Goal: Task Accomplishment & Management: Use online tool/utility

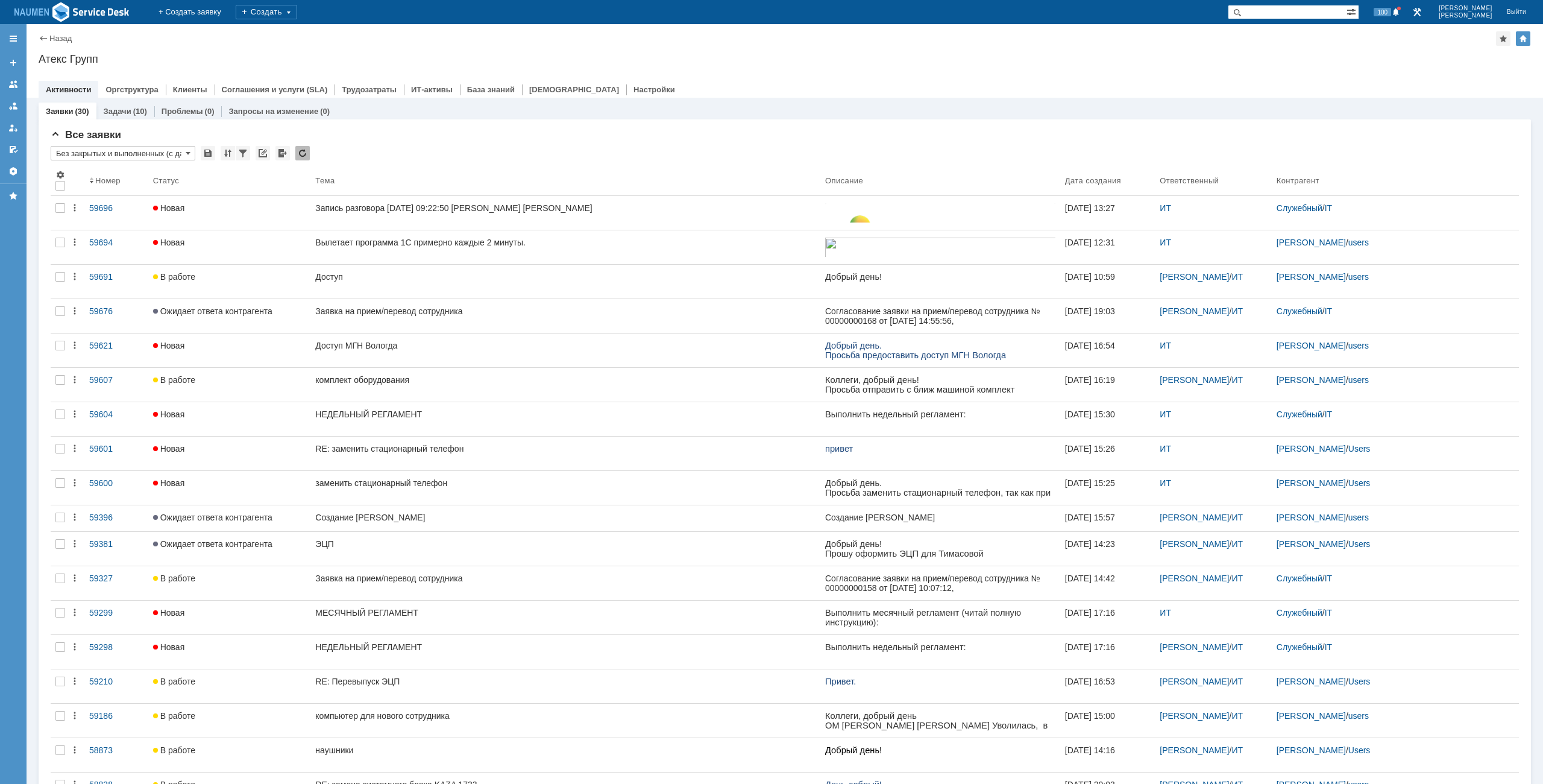
click at [875, 80] on div at bounding box center [785, 77] width 1493 height 10
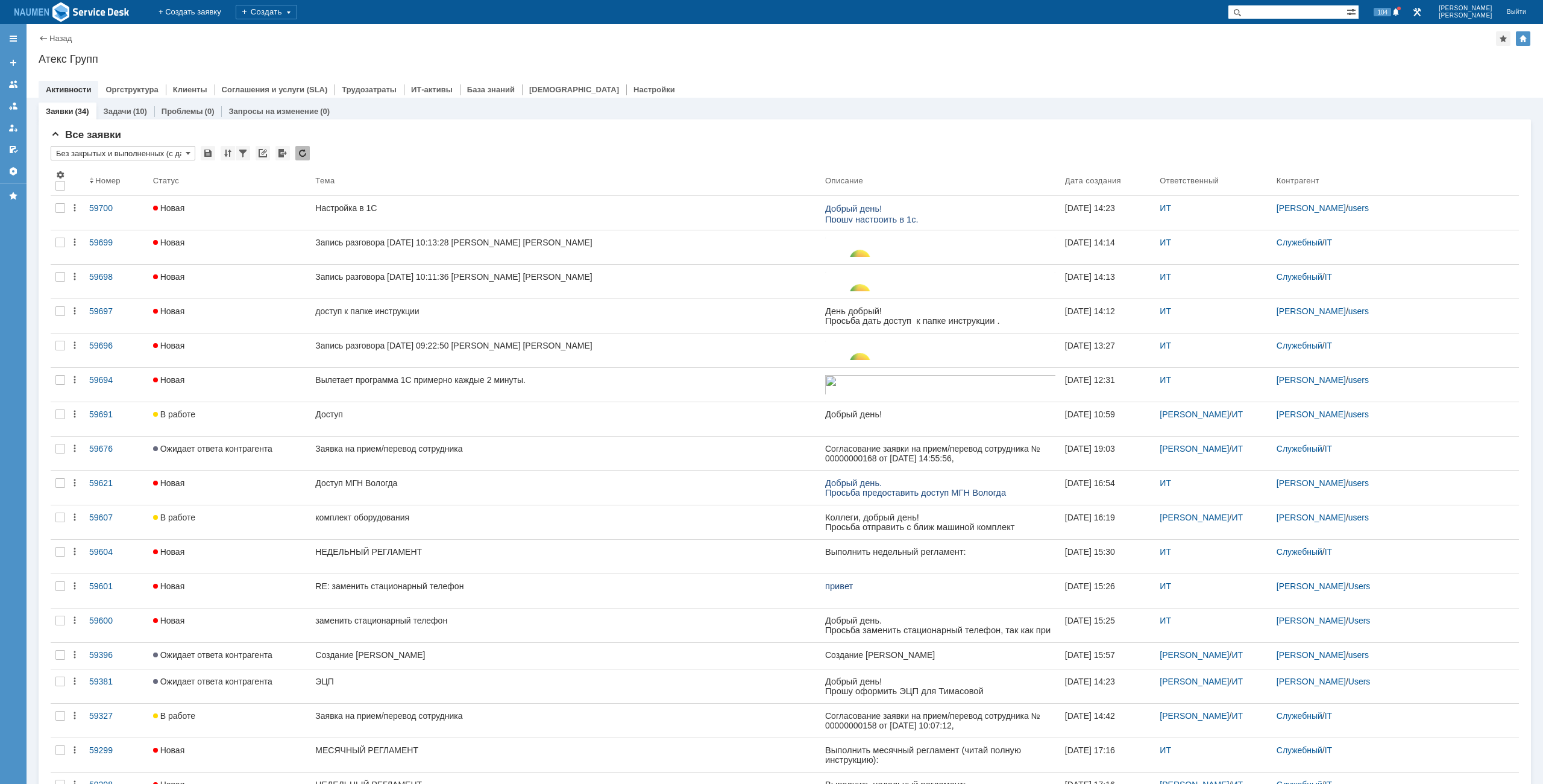
click at [789, 77] on div at bounding box center [785, 77] width 1493 height 10
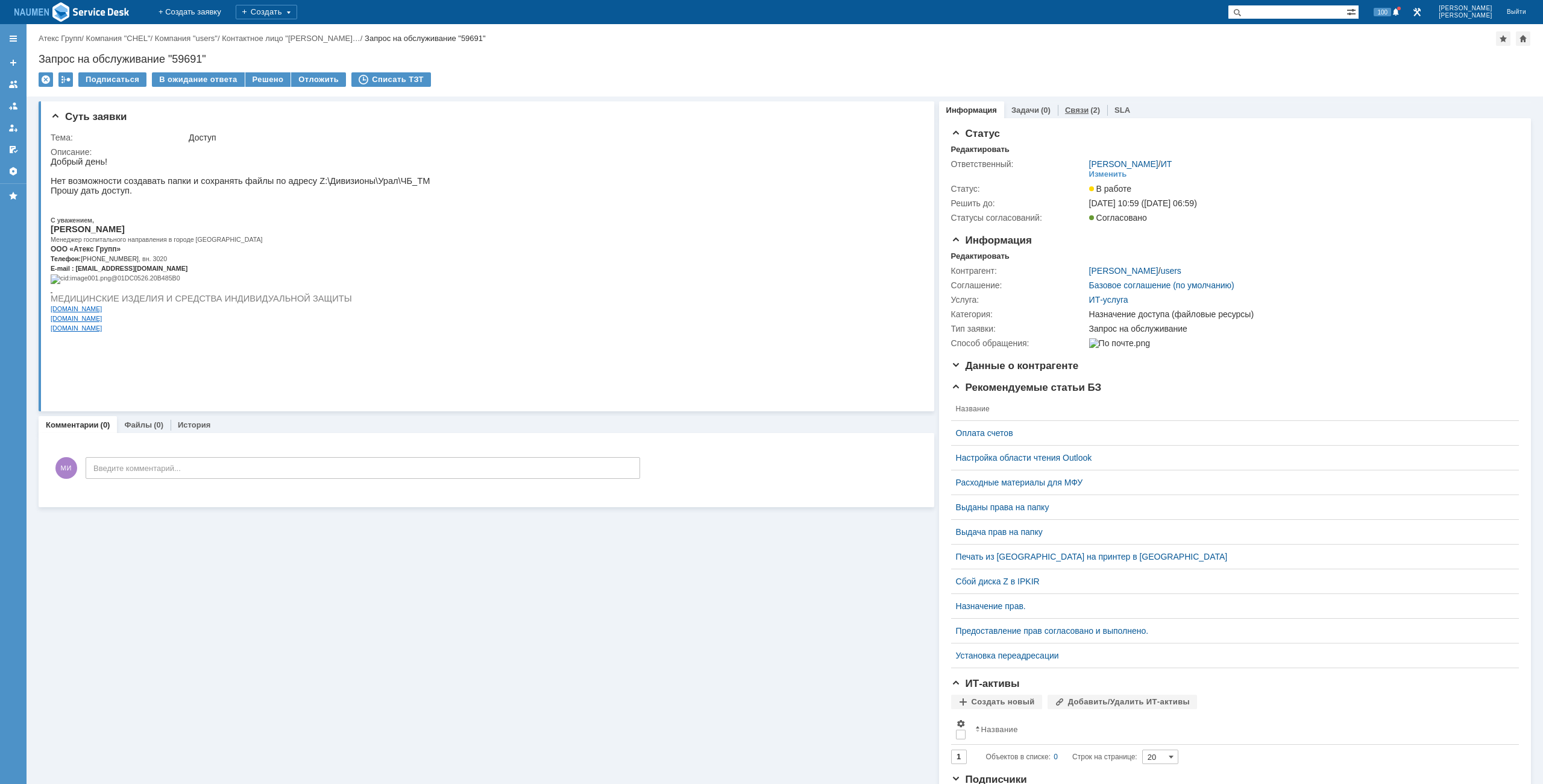
click at [1078, 106] on link "Связи" at bounding box center [1077, 110] width 23 height 9
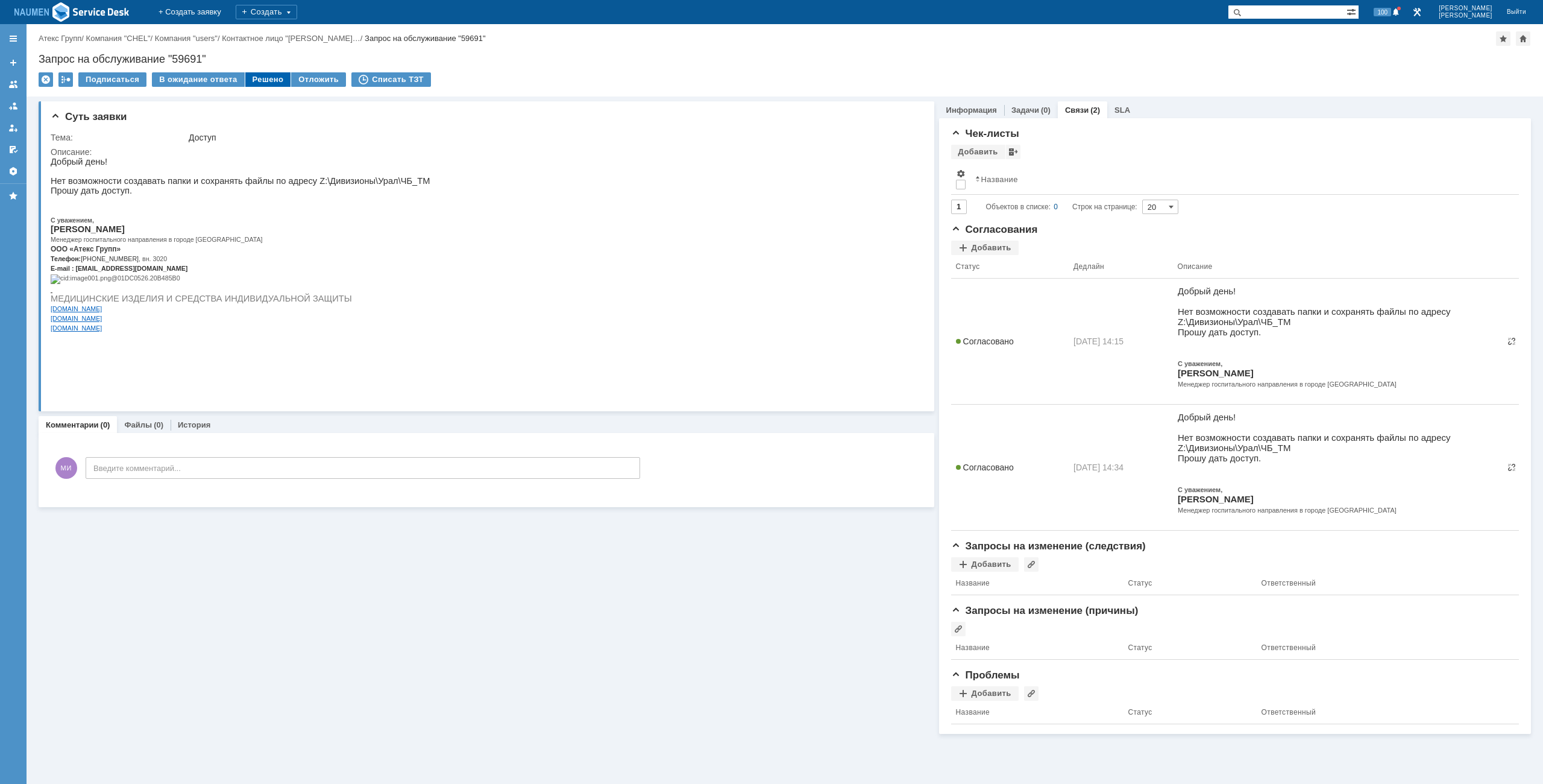
click at [259, 83] on div "Решено" at bounding box center [267, 80] width 46 height 14
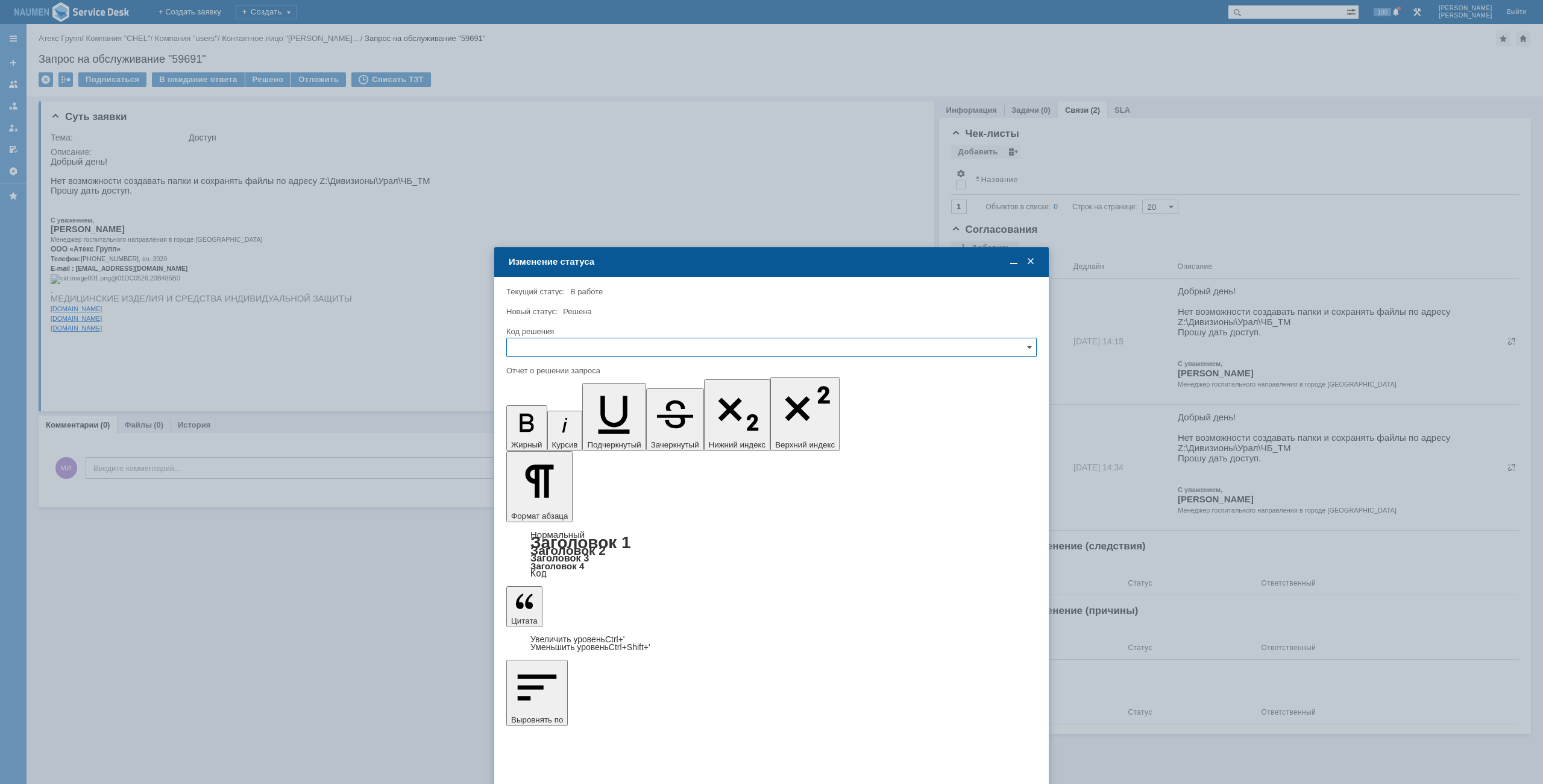
click at [618, 344] on input "text" at bounding box center [771, 348] width 530 height 20
click at [533, 430] on span "Решено" at bounding box center [772, 429] width 515 height 10
type input "Решено"
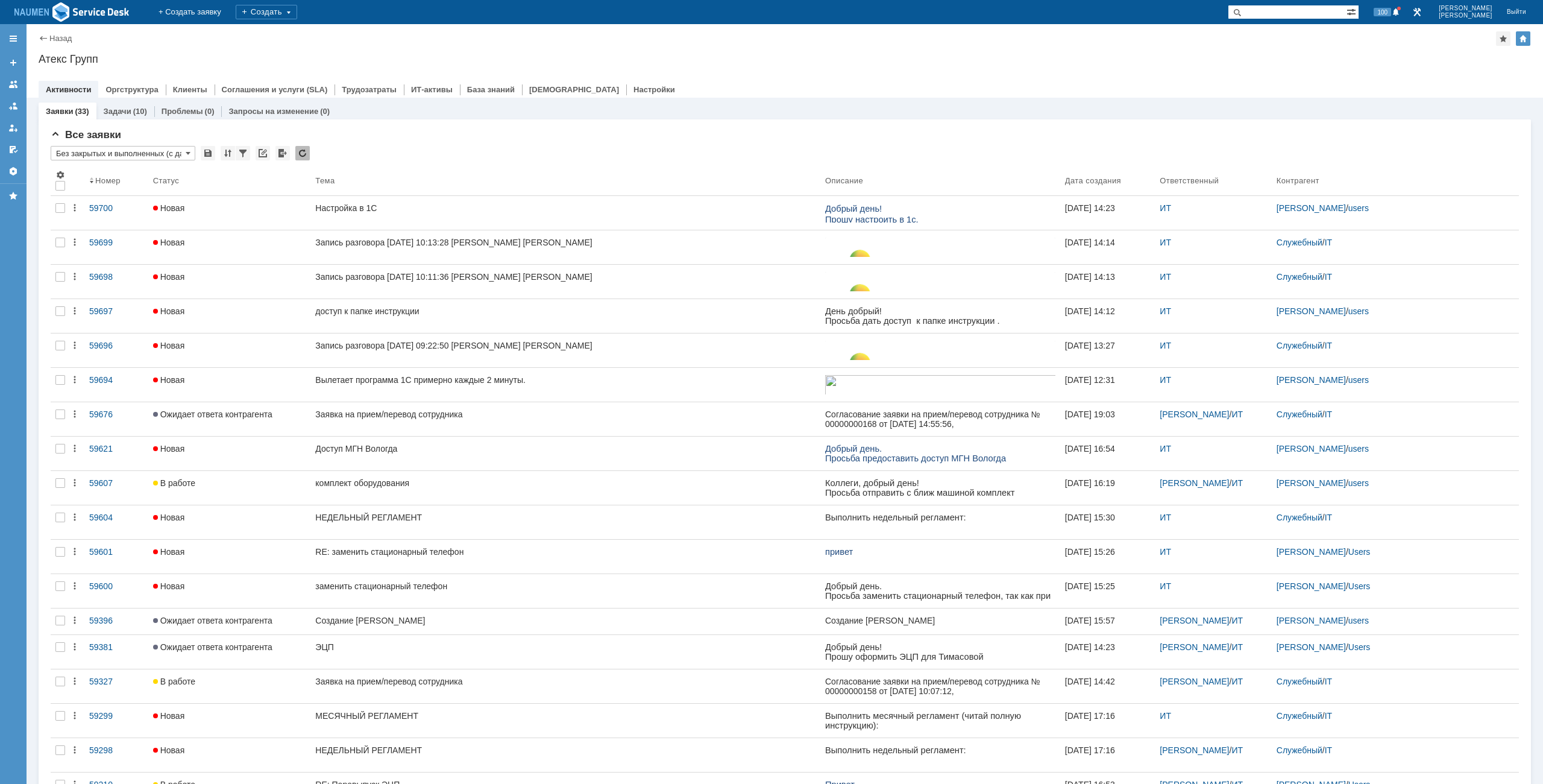
click at [999, 98] on div "Заявки (33) Задачи (10) Проблемы (0) Запросы на изменение (0) Все заявки * Без …" at bounding box center [785, 724] width 1493 height 1253
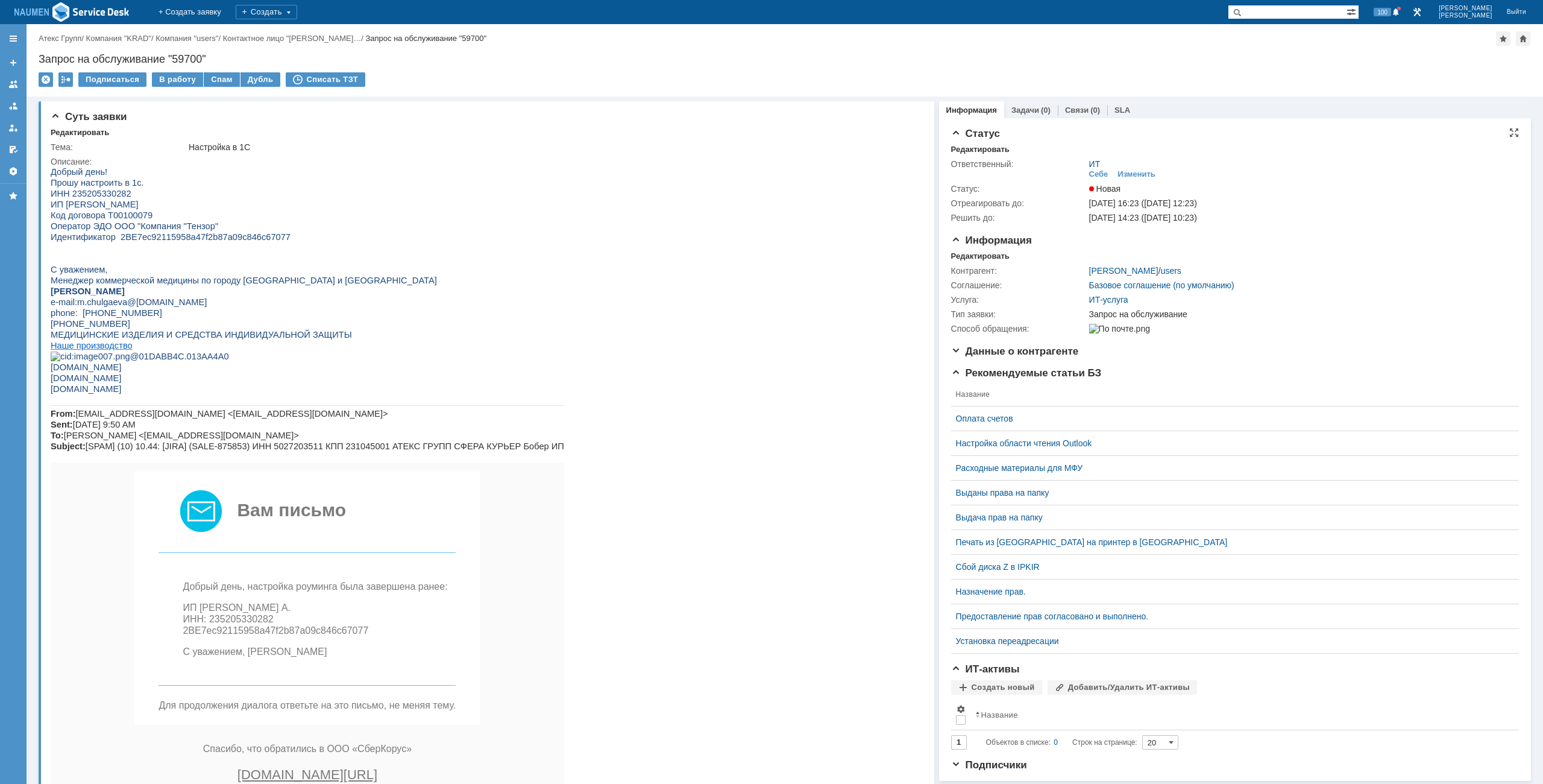
click at [976, 155] on div "Ответственный: ИТ Себе Изменить Статус: Новая Отреагировать до: 08.10.2025 16:2…" at bounding box center [1235, 190] width 568 height 71
click at [978, 153] on div "Редактировать" at bounding box center [980, 149] width 58 height 10
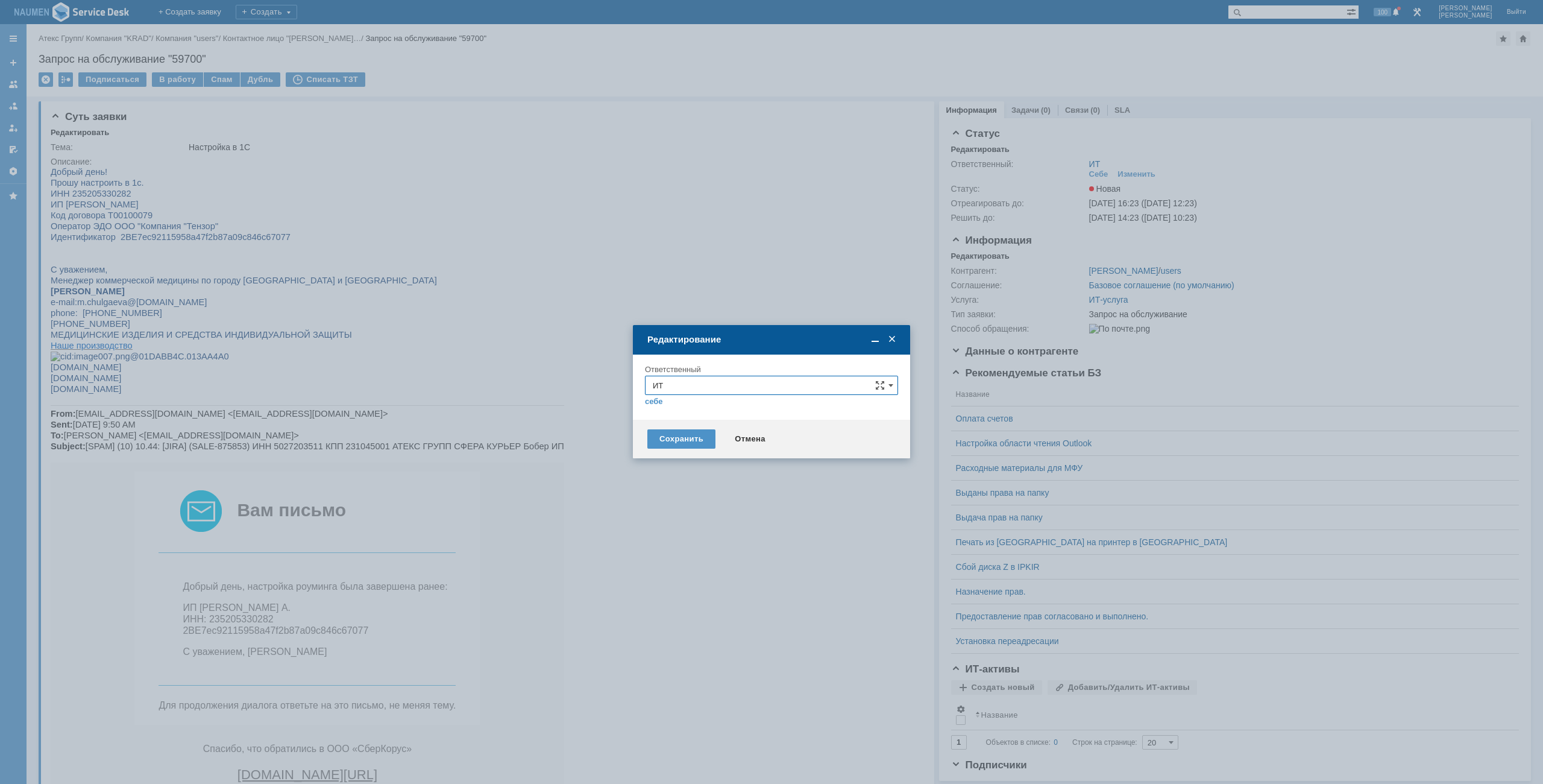
click at [731, 396] on div "себе своей команде" at bounding box center [772, 400] width 253 height 12
click at [719, 401] on div "себе своей команде" at bounding box center [772, 400] width 253 height 12
click at [723, 385] on input "ИТ" at bounding box center [772, 385] width 253 height 20
click at [676, 534] on div "АСУ" at bounding box center [772, 527] width 252 height 20
click at [683, 441] on div "Сохранить" at bounding box center [681, 439] width 68 height 20
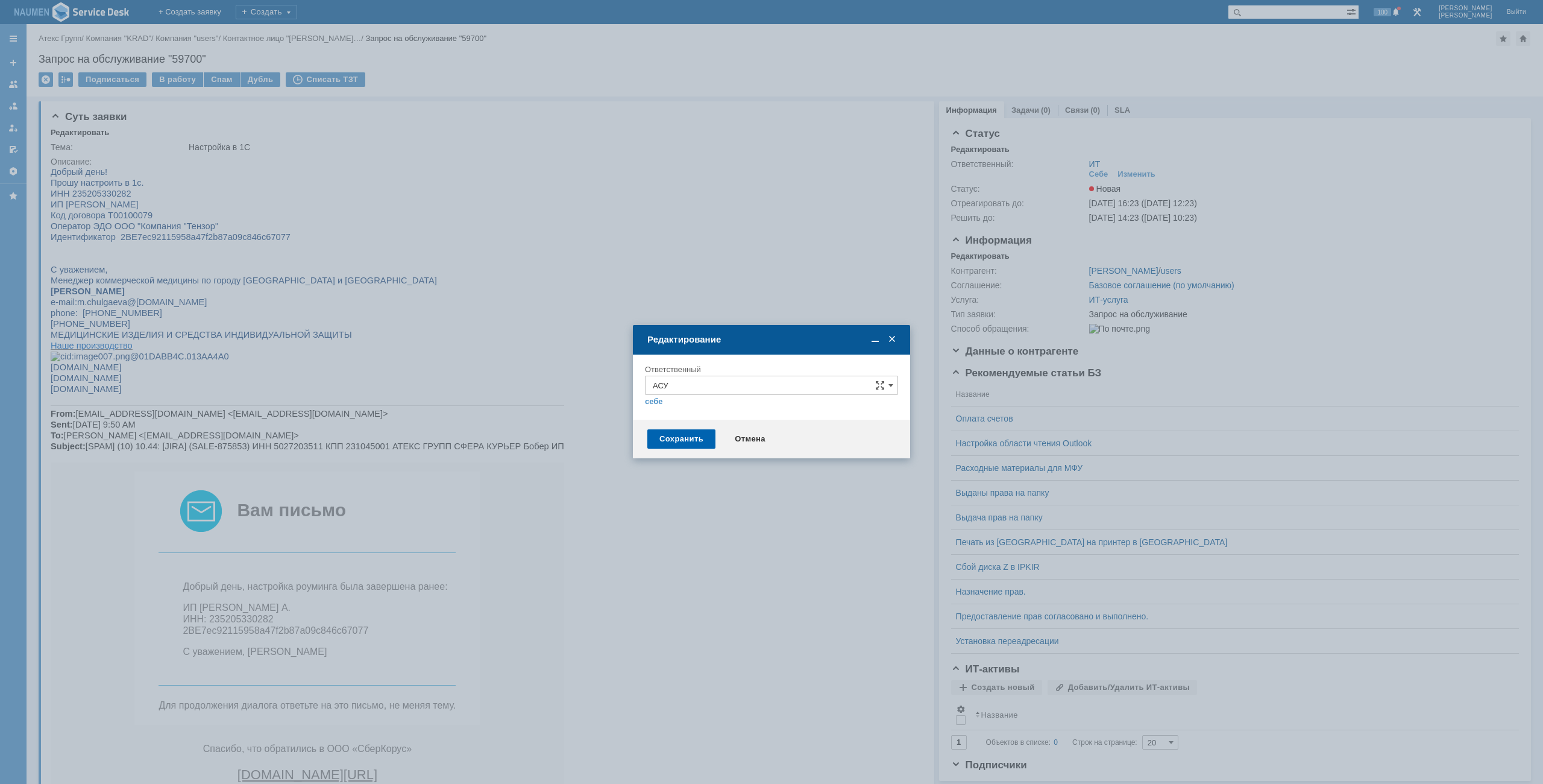
type input "АСУ"
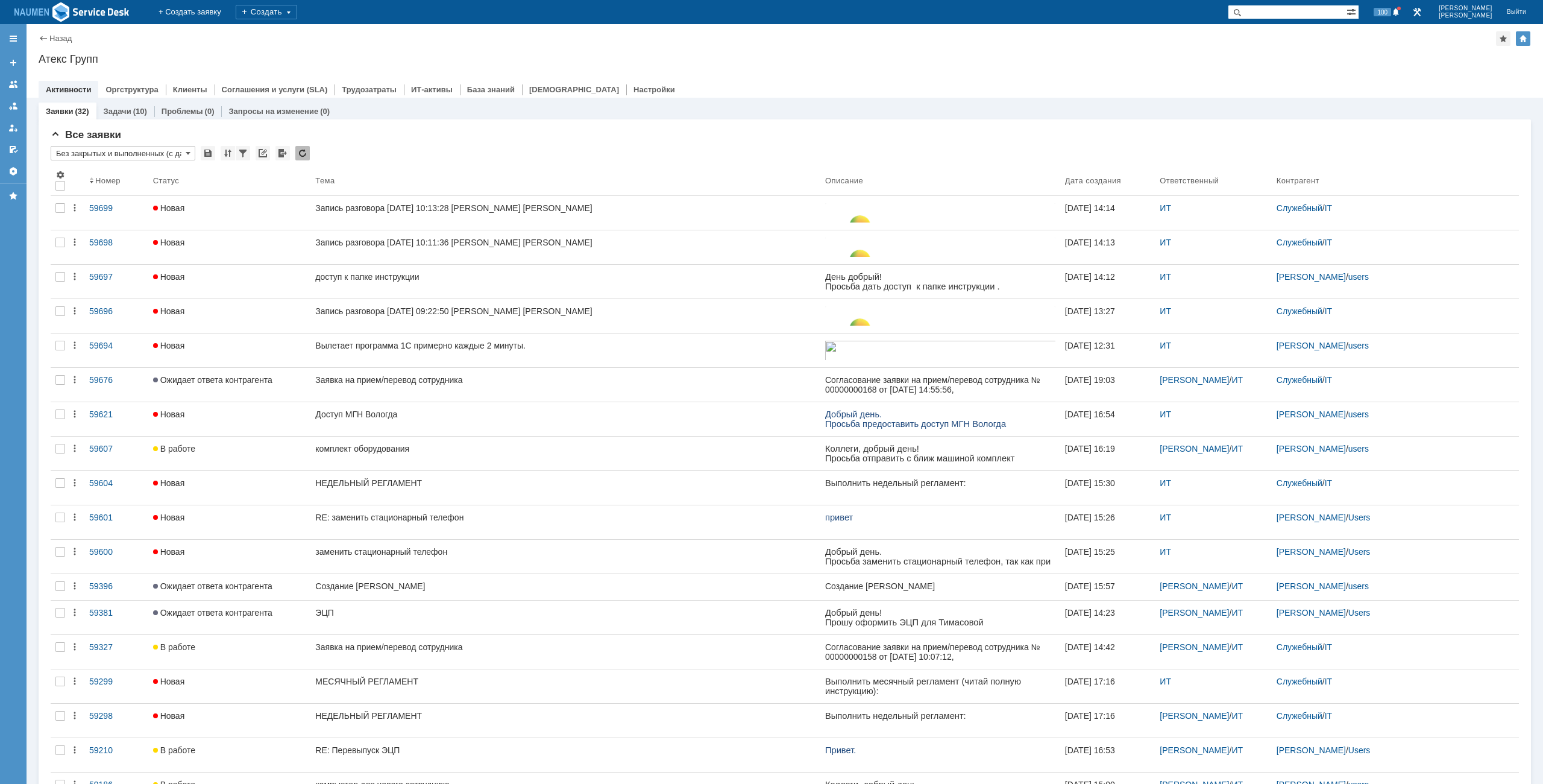
click at [521, 46] on div "Назад | Атекс Групп Атекс Групп root$101 Активности Оргструктура Клиенты Соглаш…" at bounding box center [785, 61] width 1517 height 73
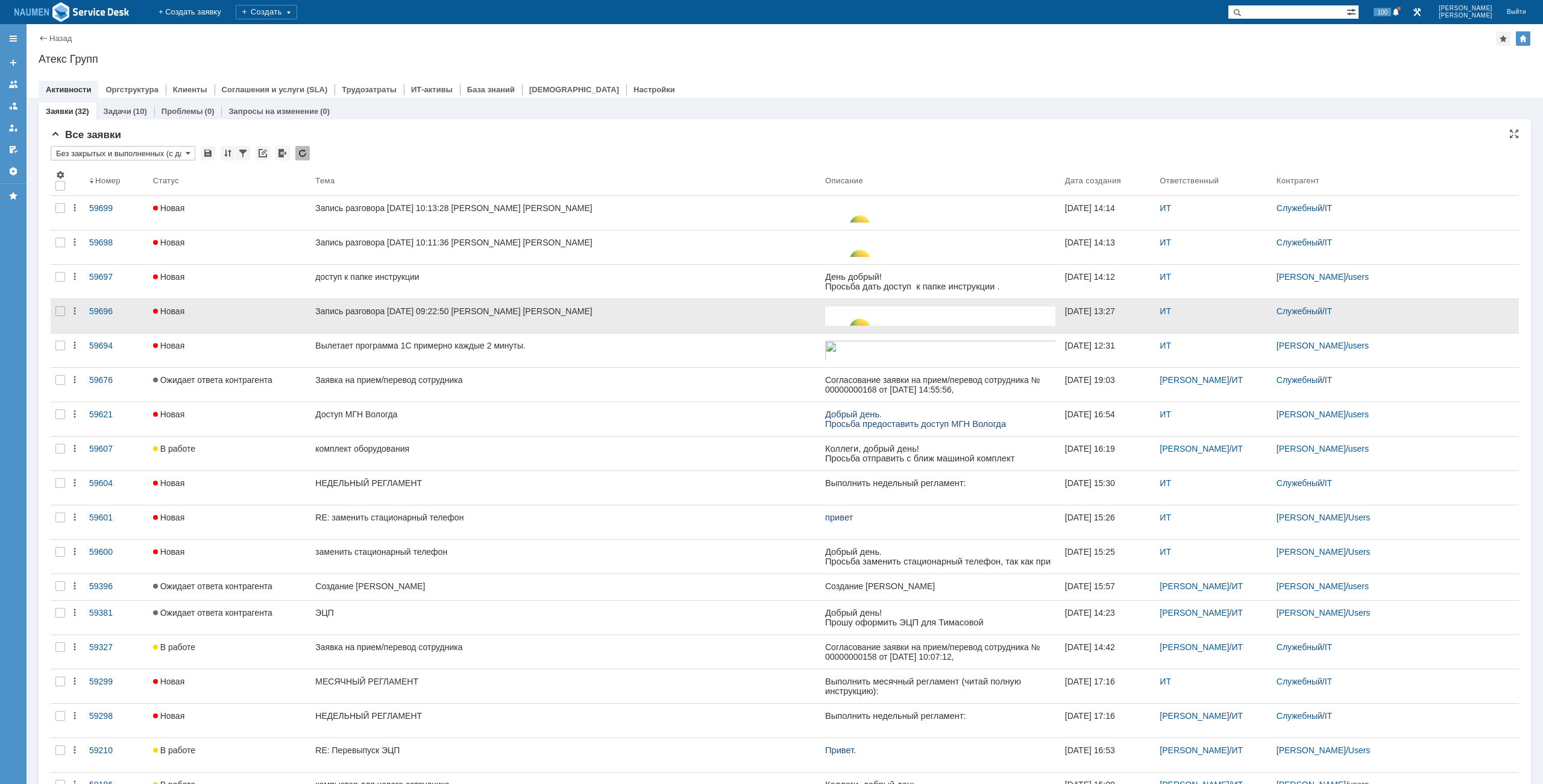
click at [51, 312] on div at bounding box center [61, 316] width 20 height 34
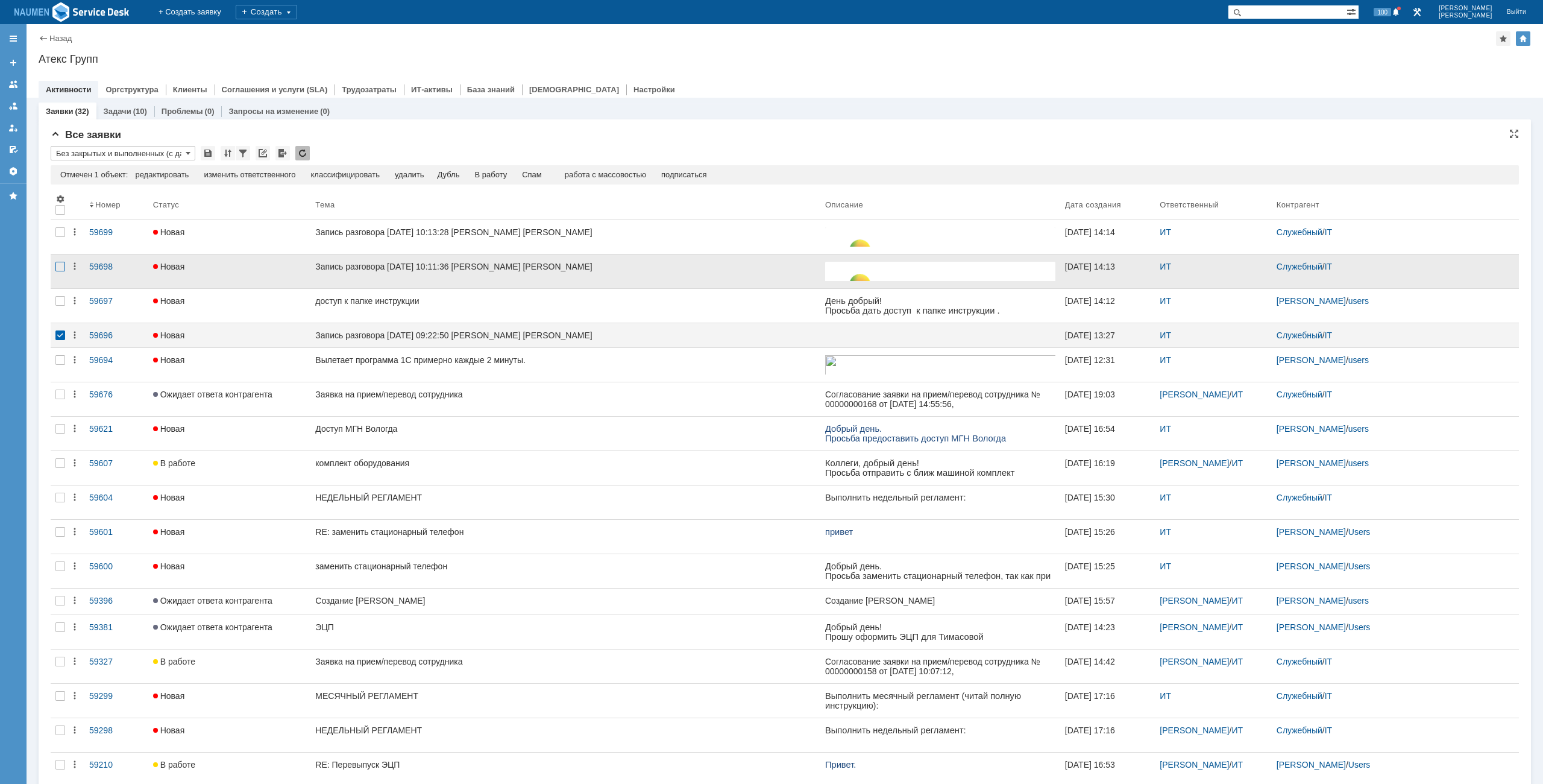
click at [55, 262] on div at bounding box center [60, 266] width 10 height 10
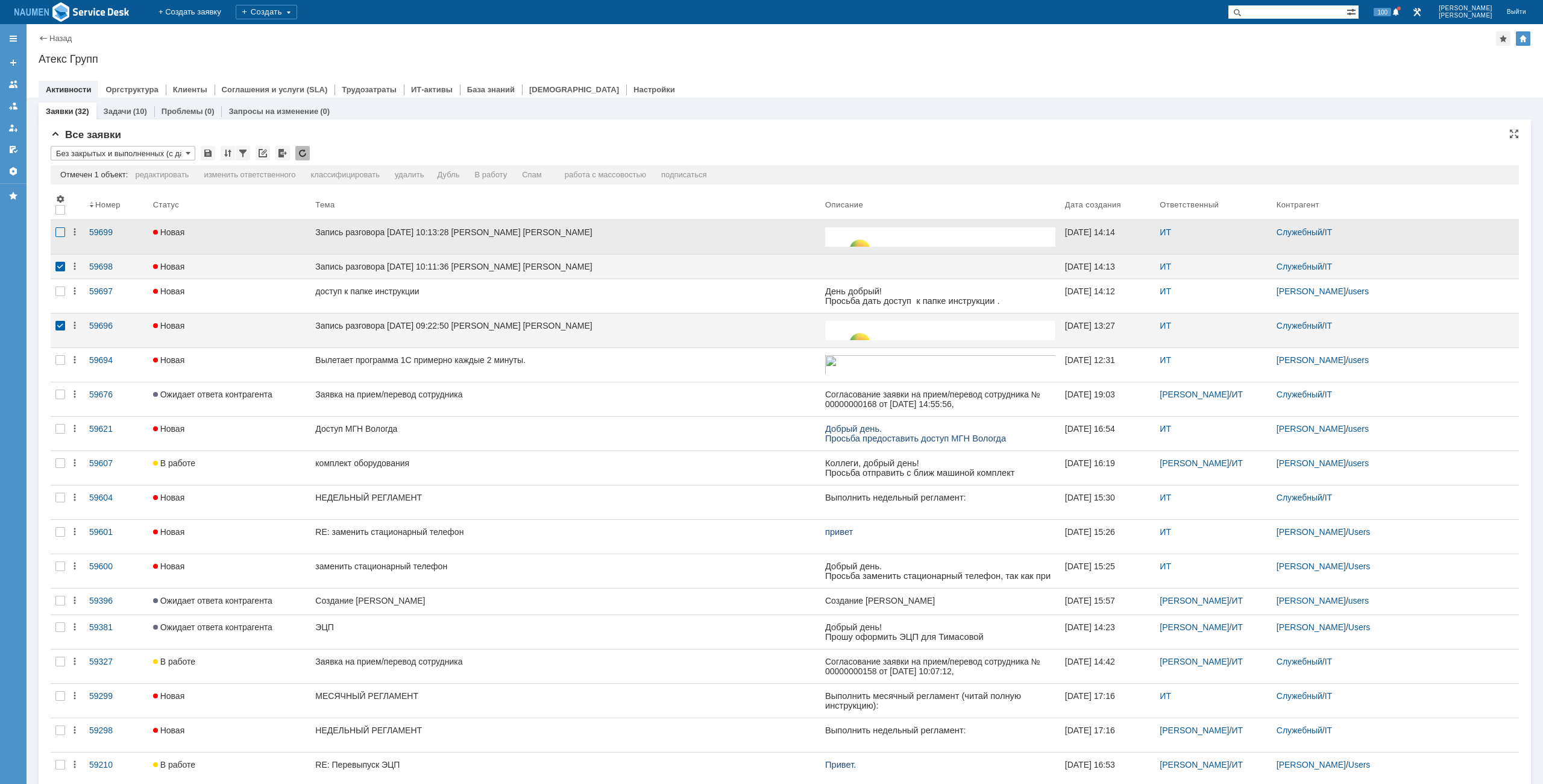
click at [56, 237] on div at bounding box center [60, 232] width 10 height 10
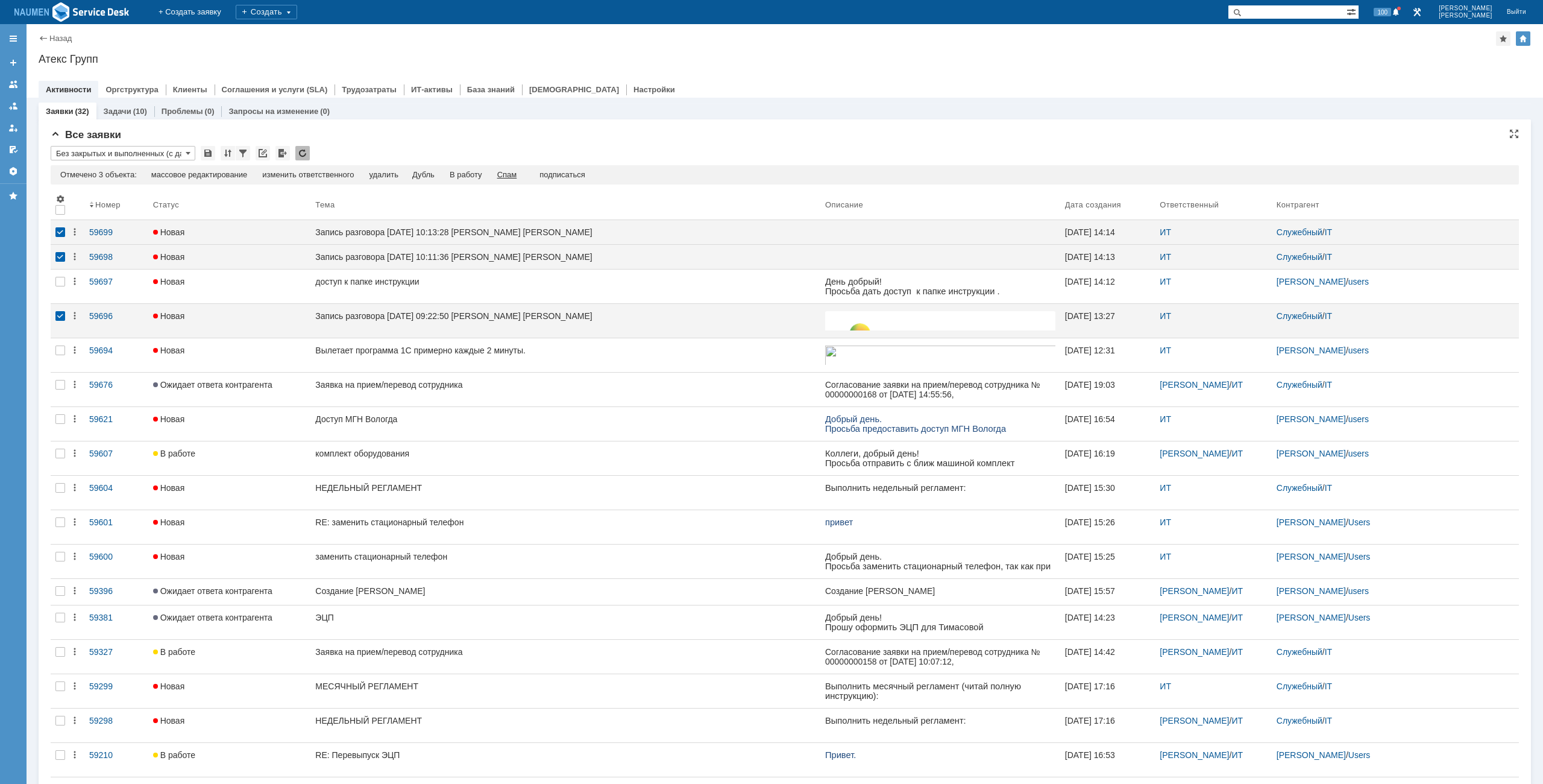
click at [510, 176] on div "Спам" at bounding box center [507, 174] width 20 height 10
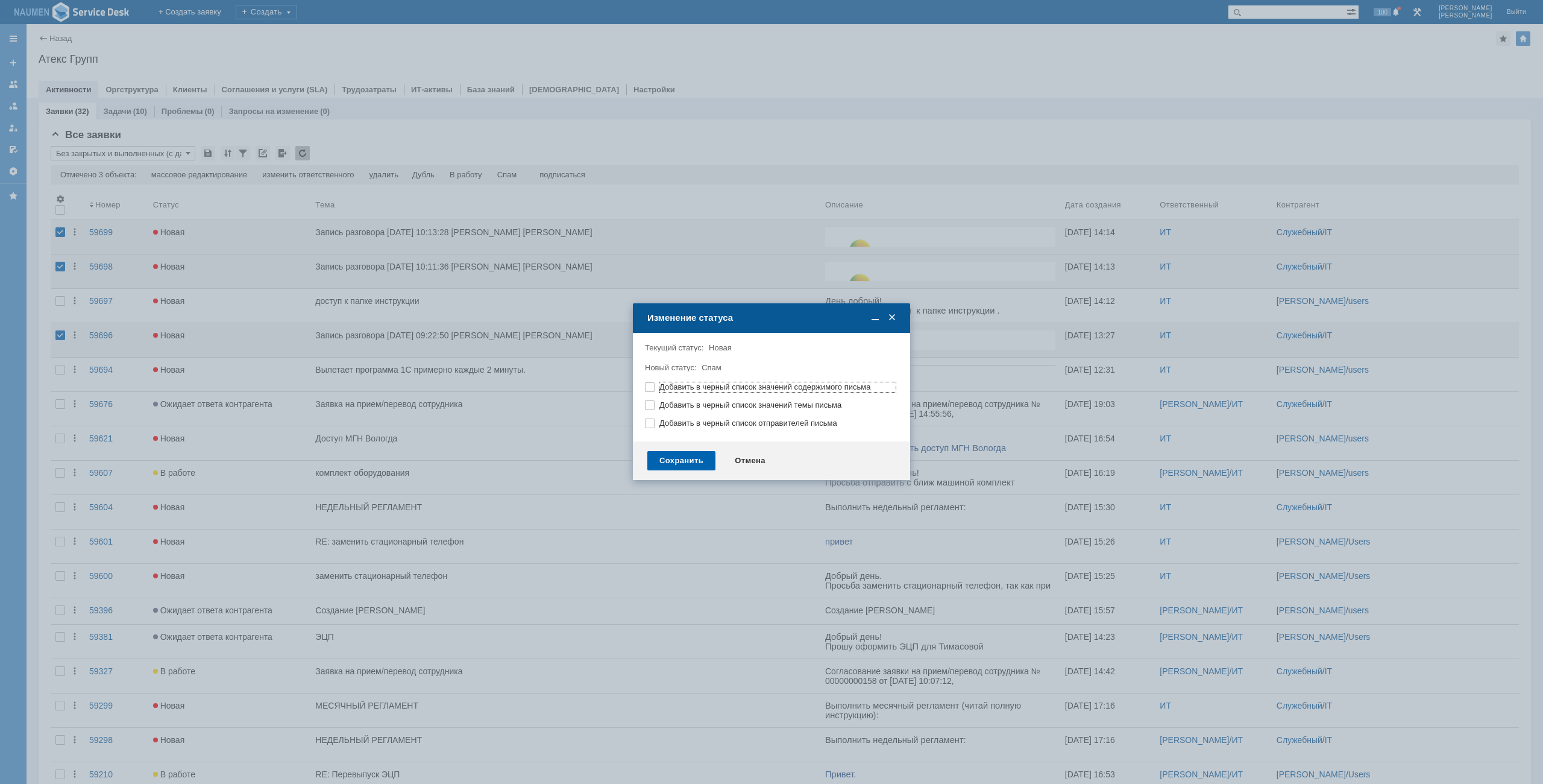
click at [699, 462] on div "Сохранить" at bounding box center [681, 460] width 68 height 20
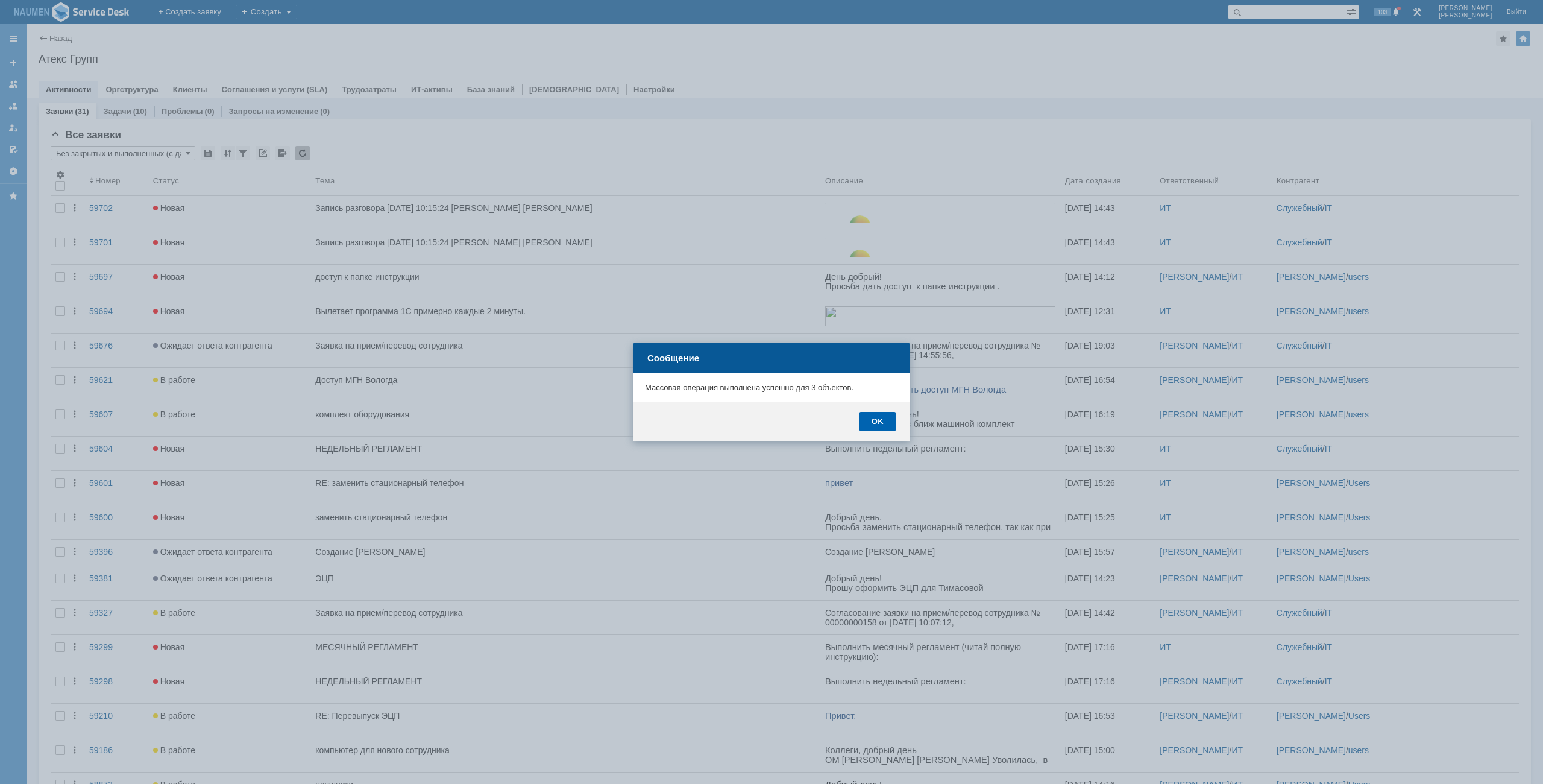
drag, startPoint x: 874, startPoint y: 425, endPoint x: 1, endPoint y: 16, distance: 964.1
click at [874, 425] on div "OK" at bounding box center [878, 422] width 36 height 20
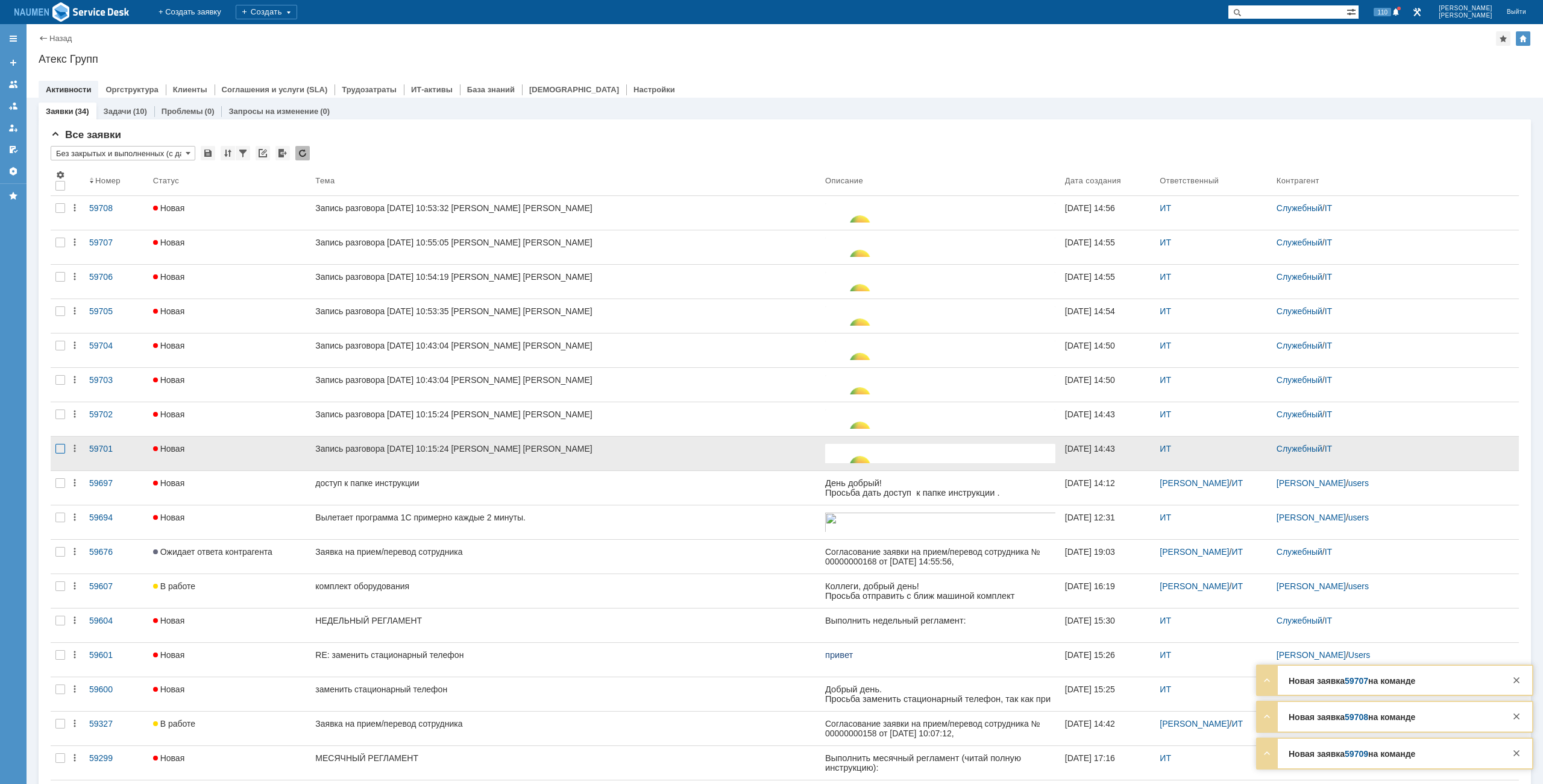
click at [59, 449] on div at bounding box center [60, 448] width 10 height 10
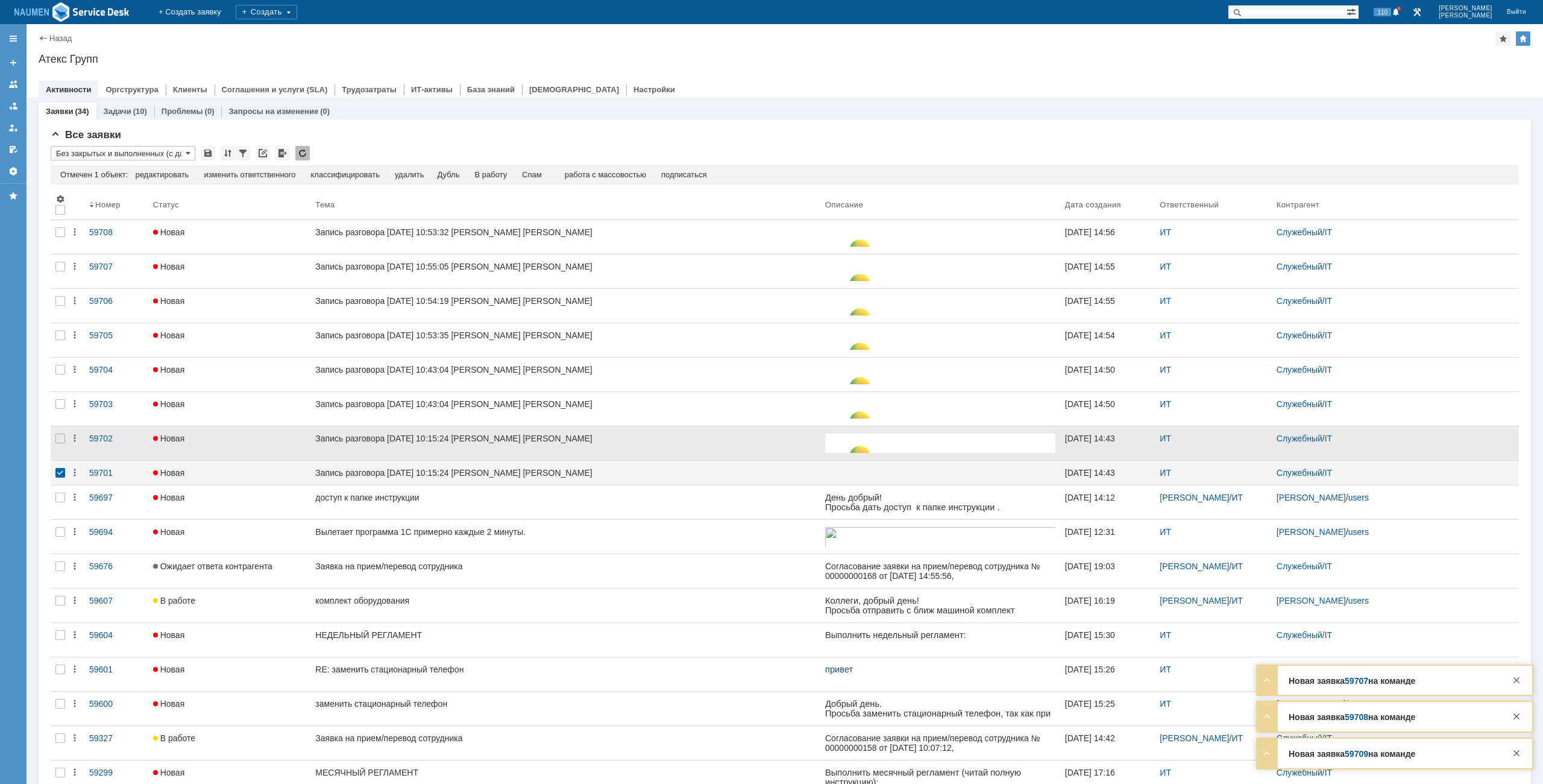
click at [58, 426] on div at bounding box center [61, 443] width 20 height 34
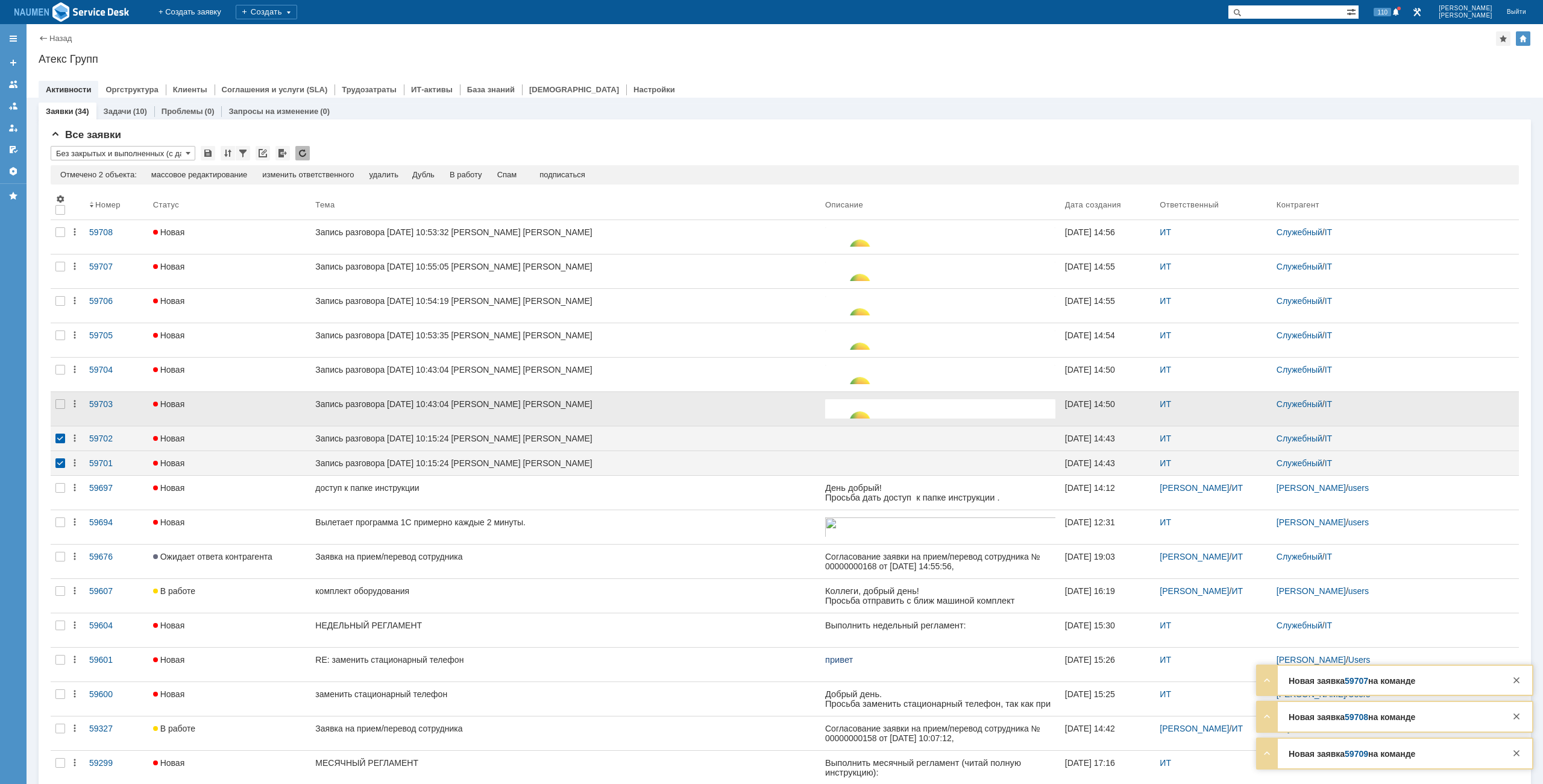
click at [60, 410] on div at bounding box center [61, 409] width 20 height 34
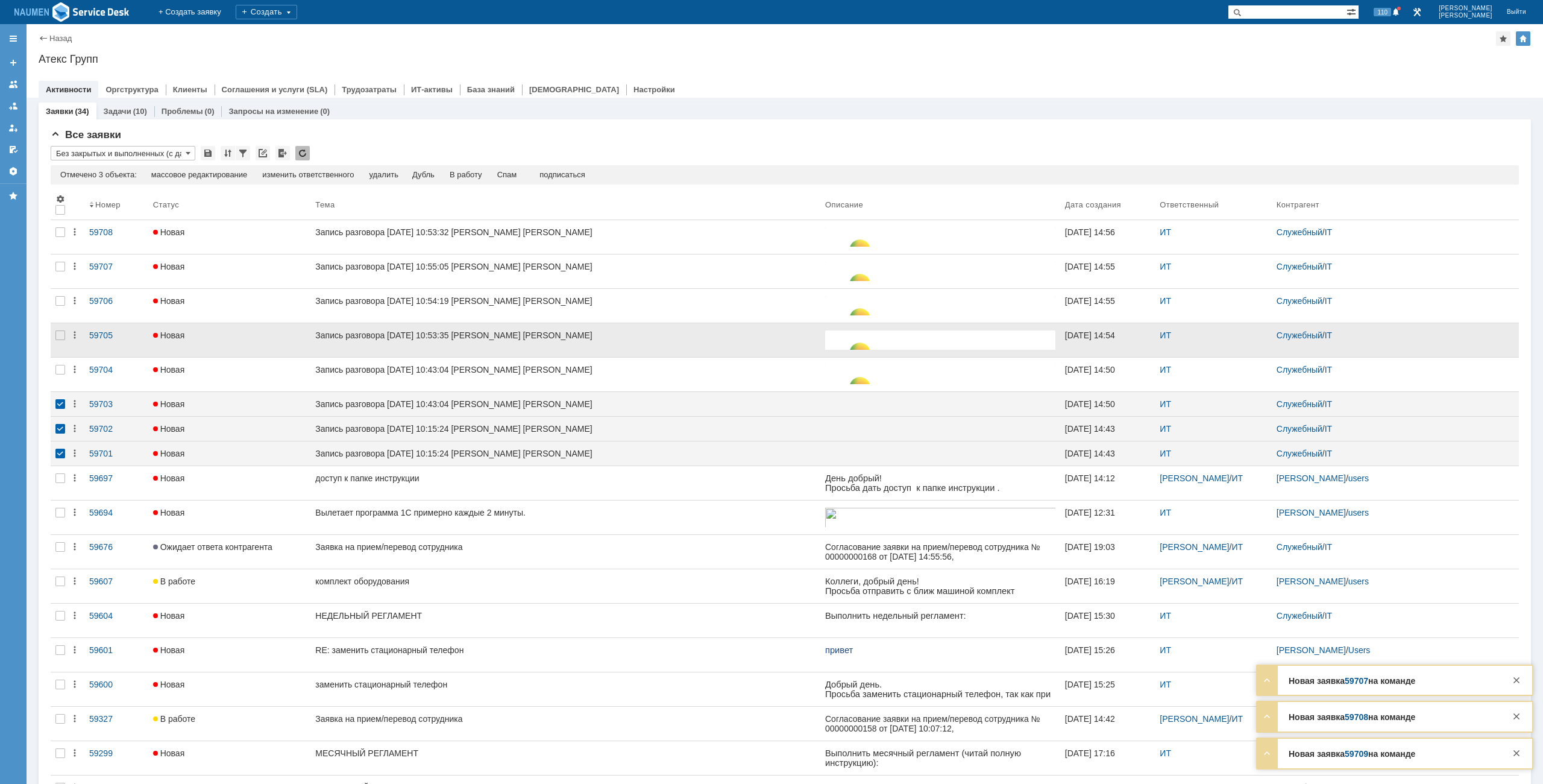
click at [63, 345] on div at bounding box center [61, 340] width 20 height 34
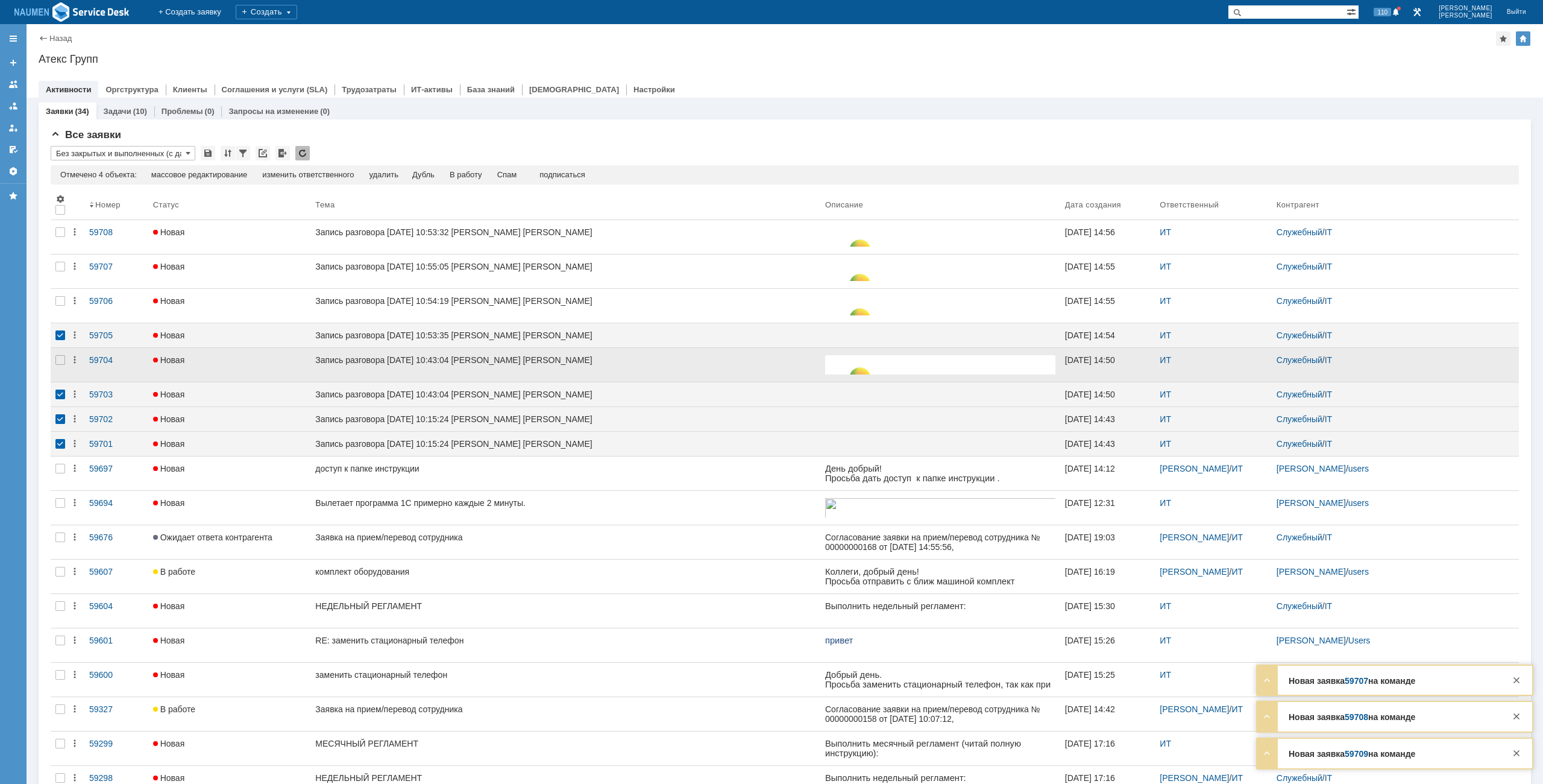
click at [62, 367] on div at bounding box center [61, 365] width 20 height 34
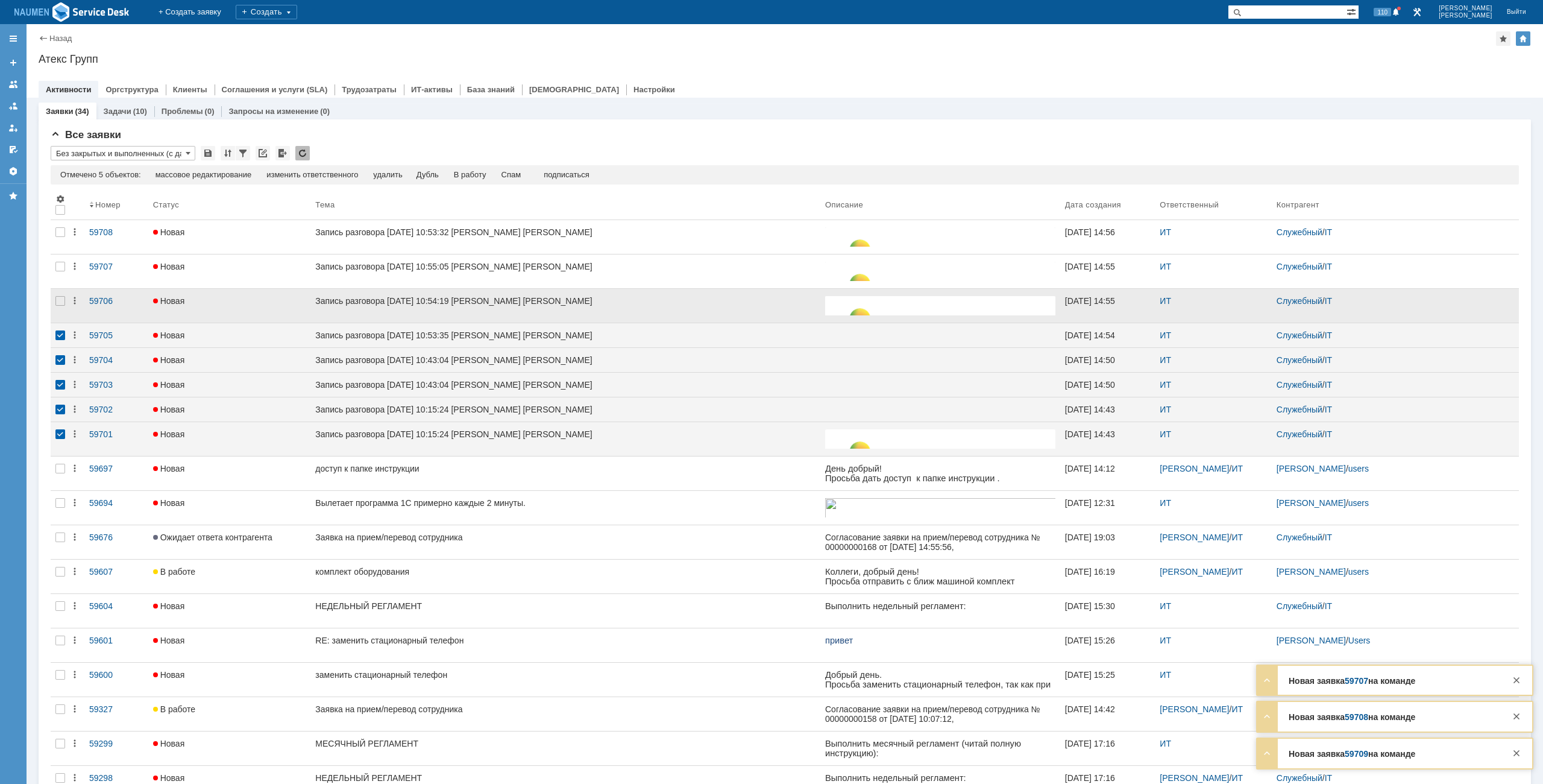
click at [72, 292] on div at bounding box center [77, 306] width 14 height 34
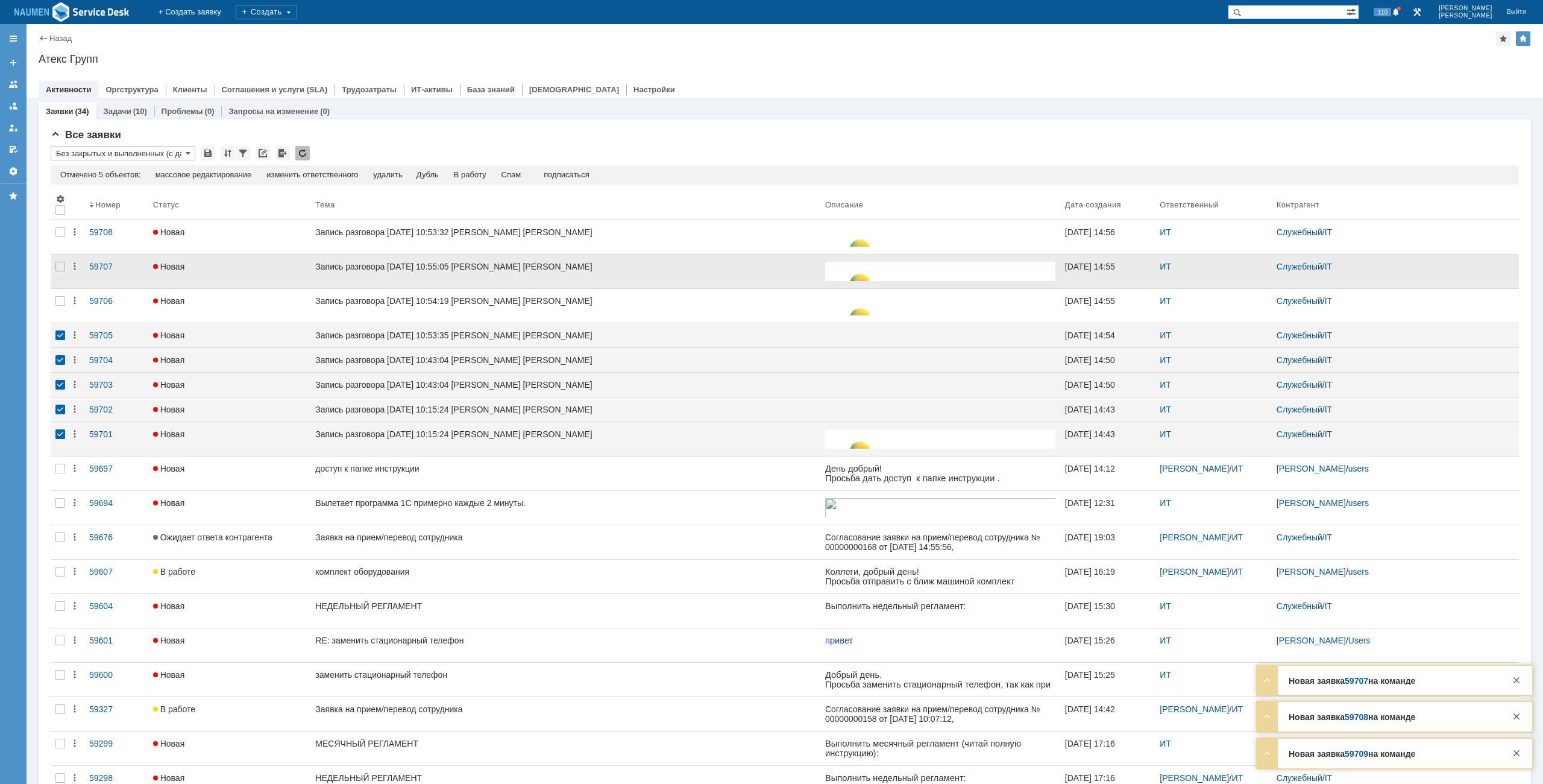
click at [66, 274] on div at bounding box center [61, 272] width 20 height 34
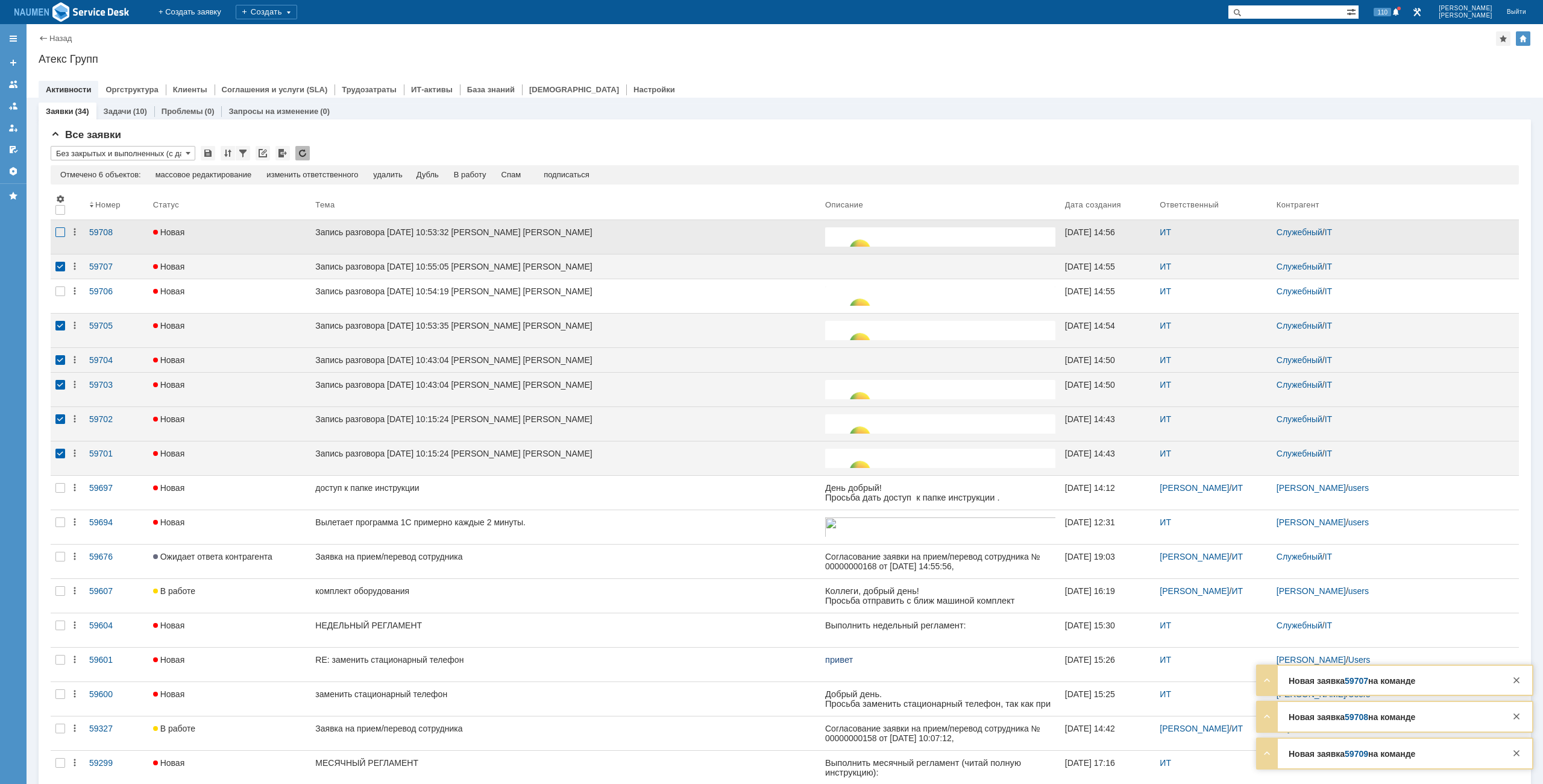
click at [58, 237] on div at bounding box center [60, 232] width 10 height 10
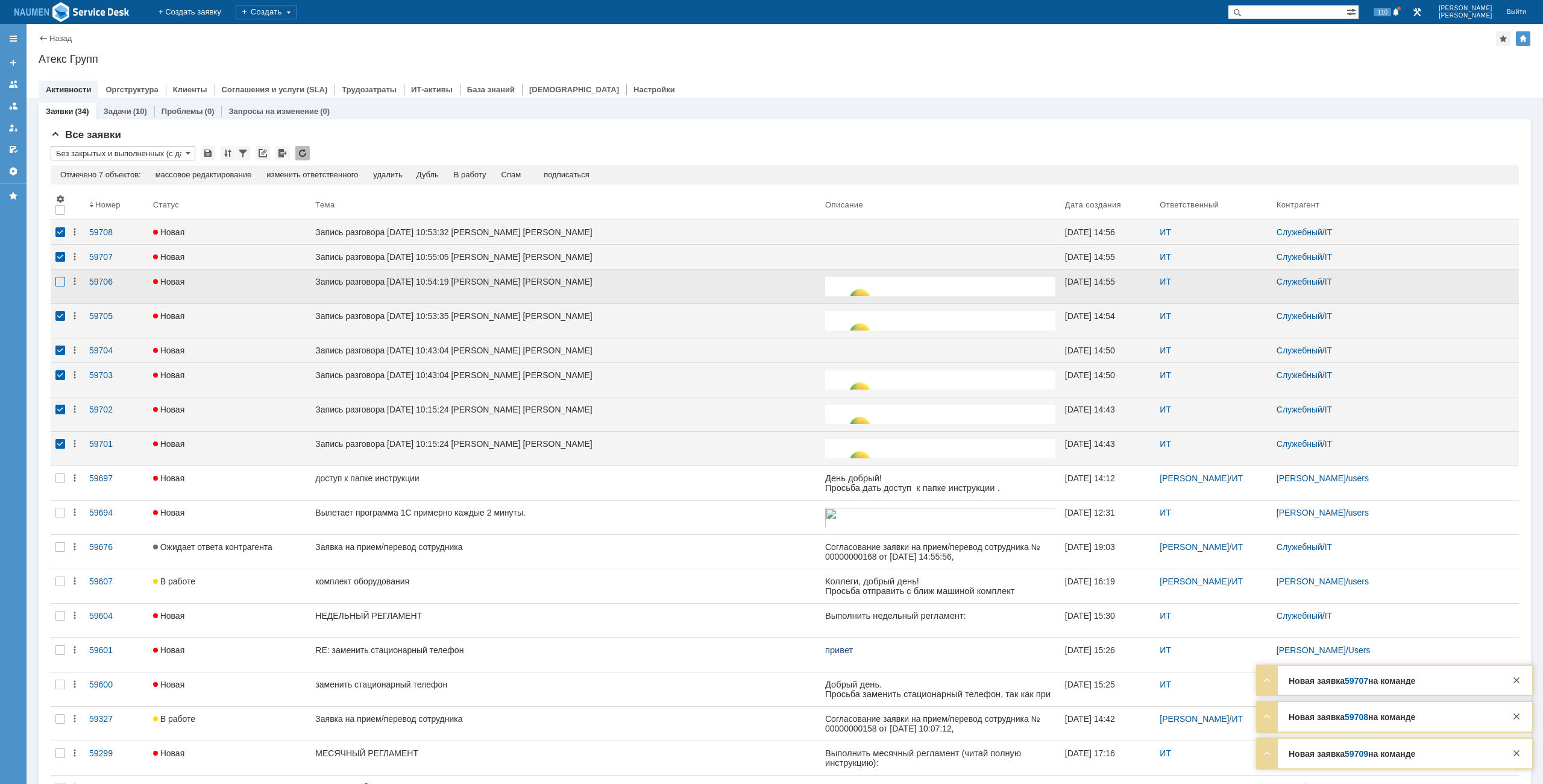
click at [60, 281] on div at bounding box center [60, 282] width 10 height 10
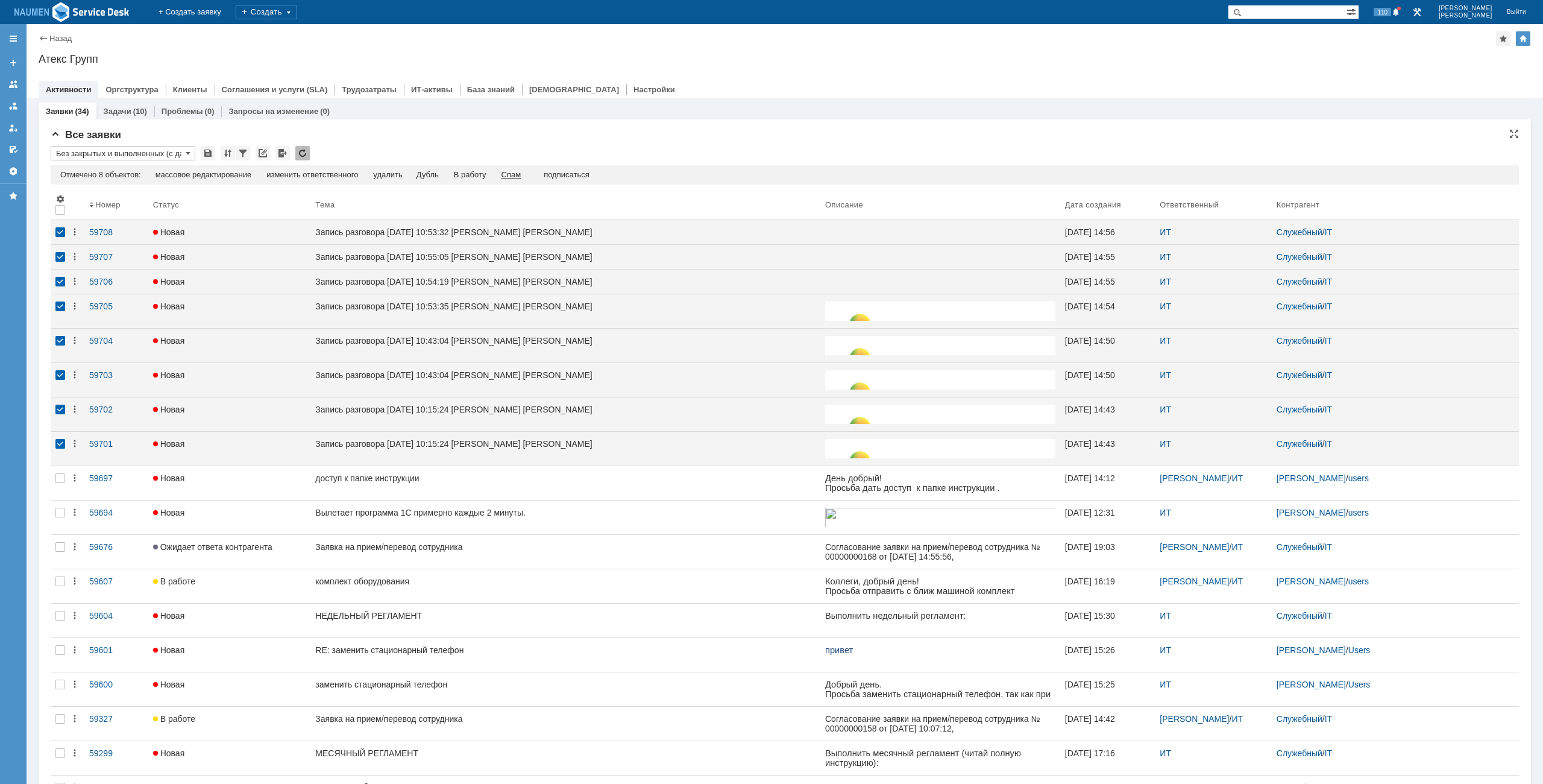
click at [512, 170] on div "Спам" at bounding box center [511, 174] width 20 height 10
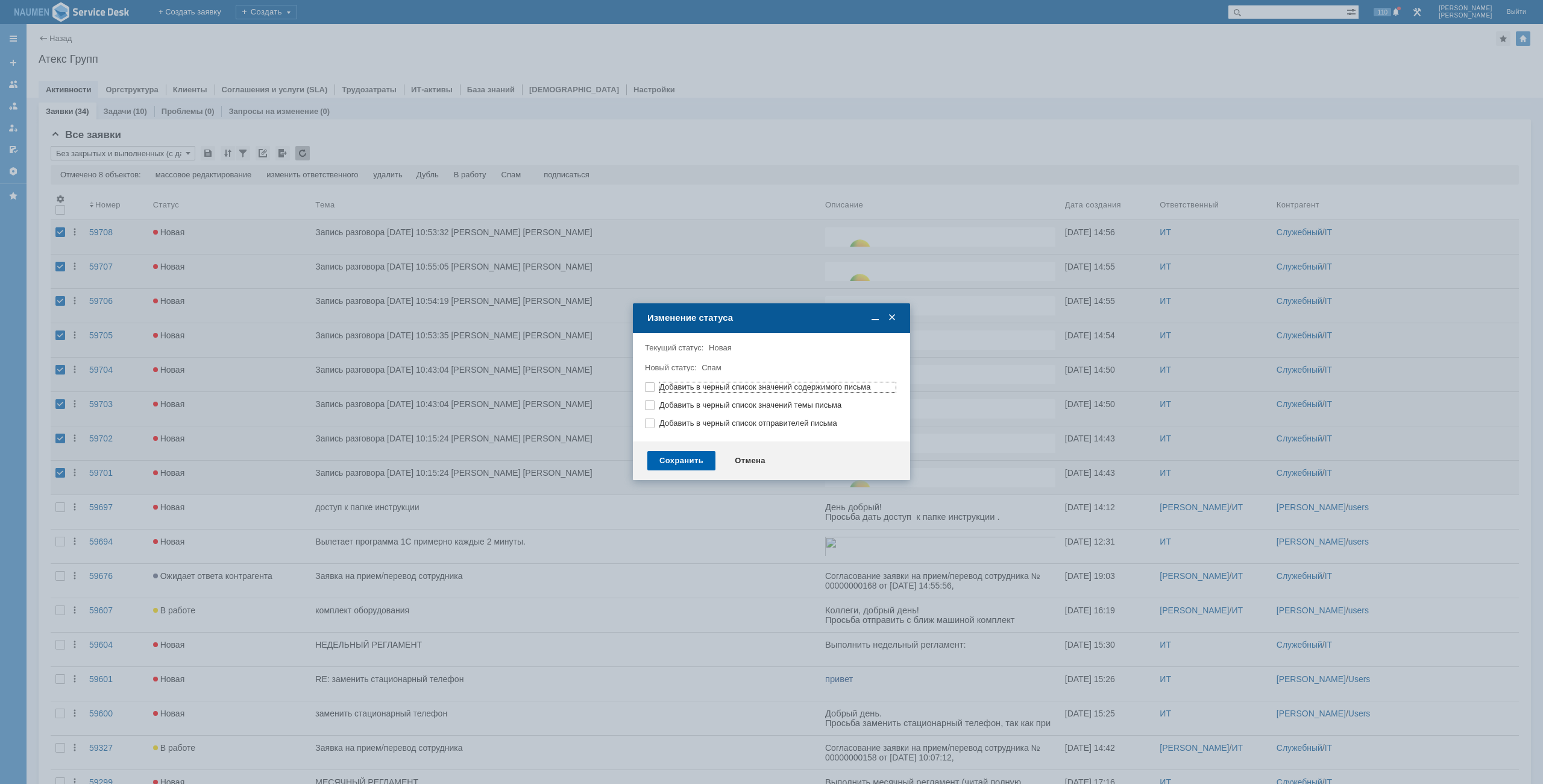
click at [674, 465] on div "Сохранить" at bounding box center [681, 460] width 68 height 20
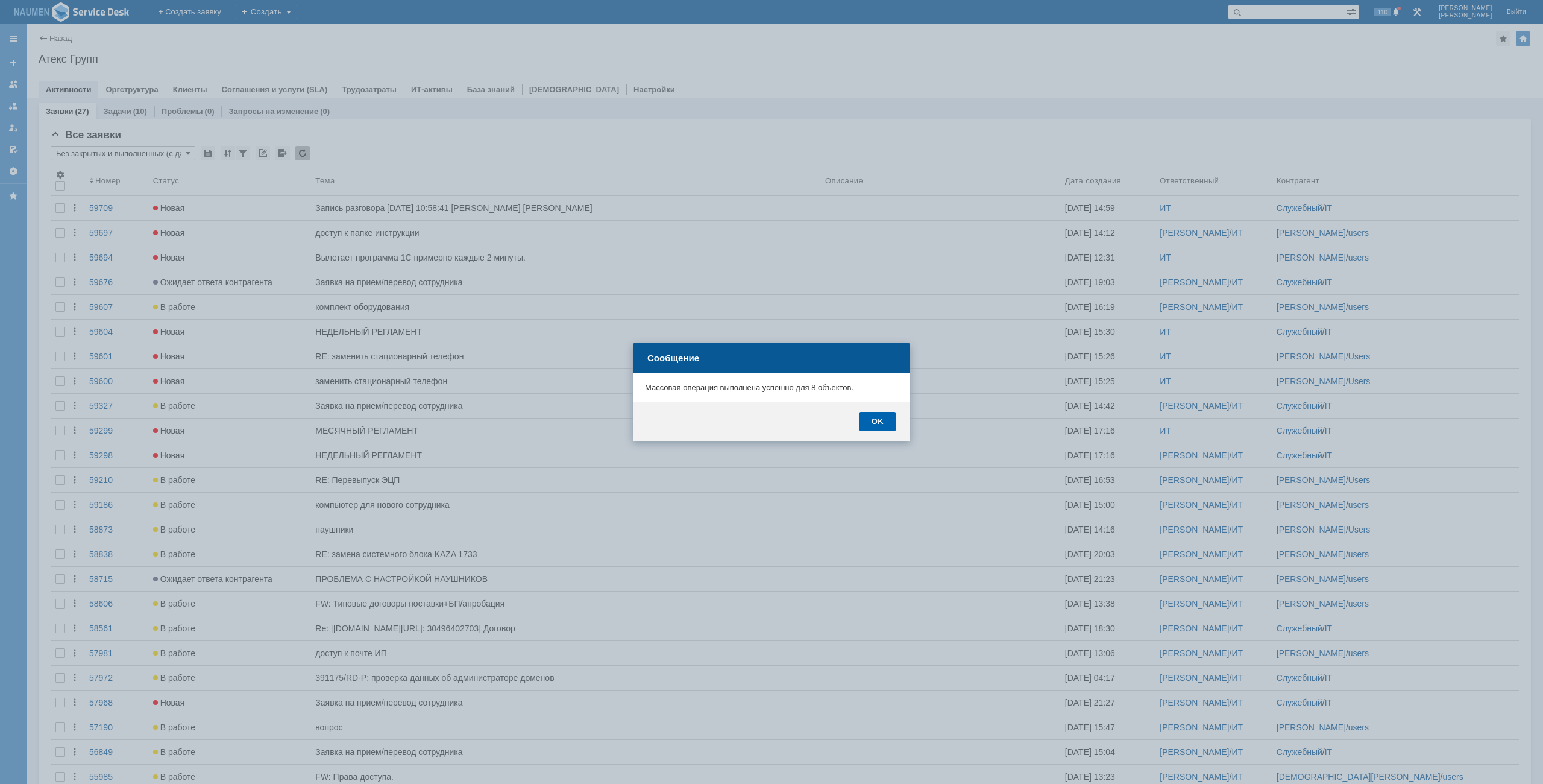
click at [890, 419] on div "OK" at bounding box center [878, 422] width 36 height 20
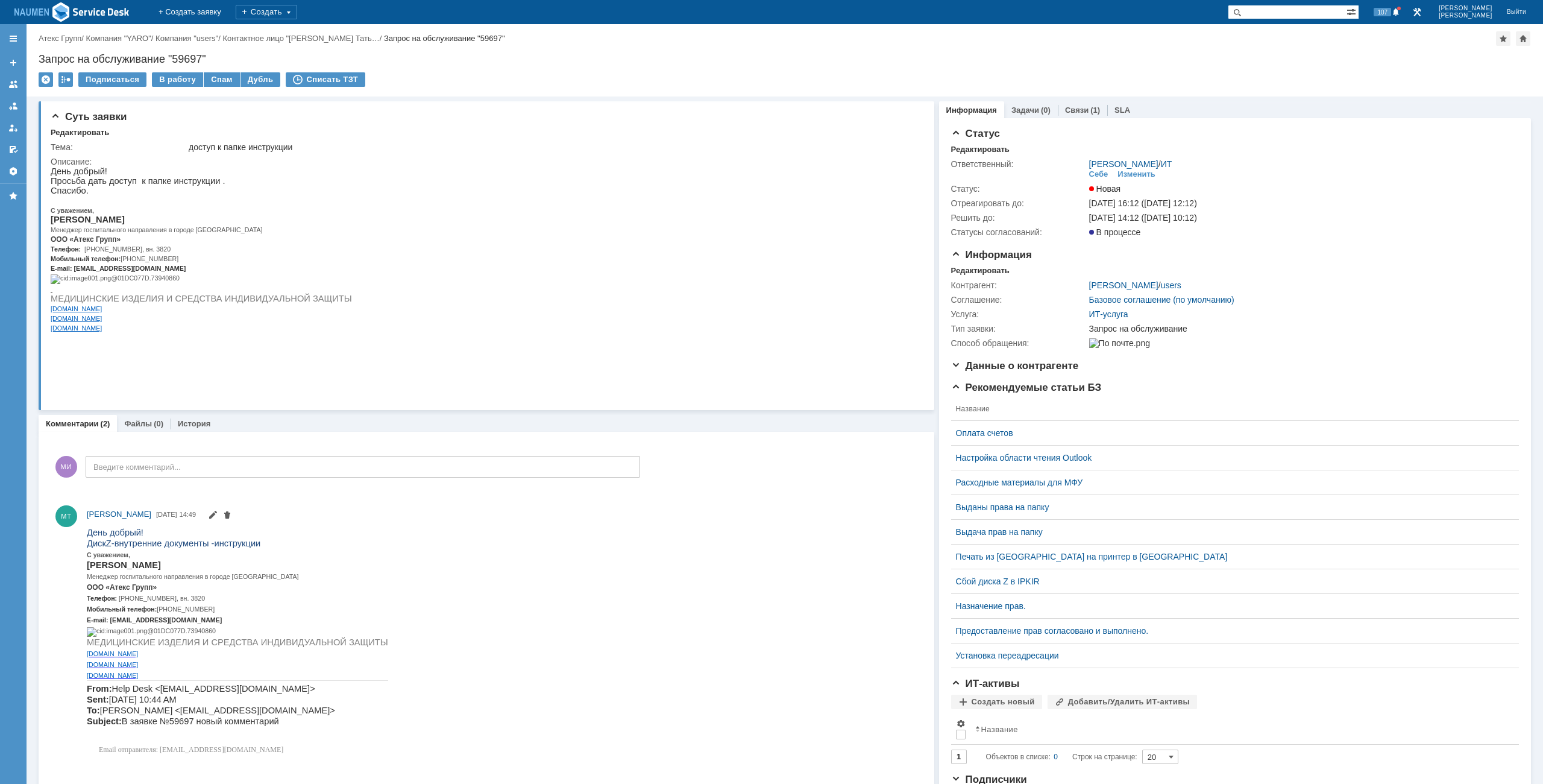
click at [924, 72] on div "Назад | Атекс Групп / Компания "YARO" / Компания "users" / Контактное лицо "Мои…" at bounding box center [785, 60] width 1517 height 72
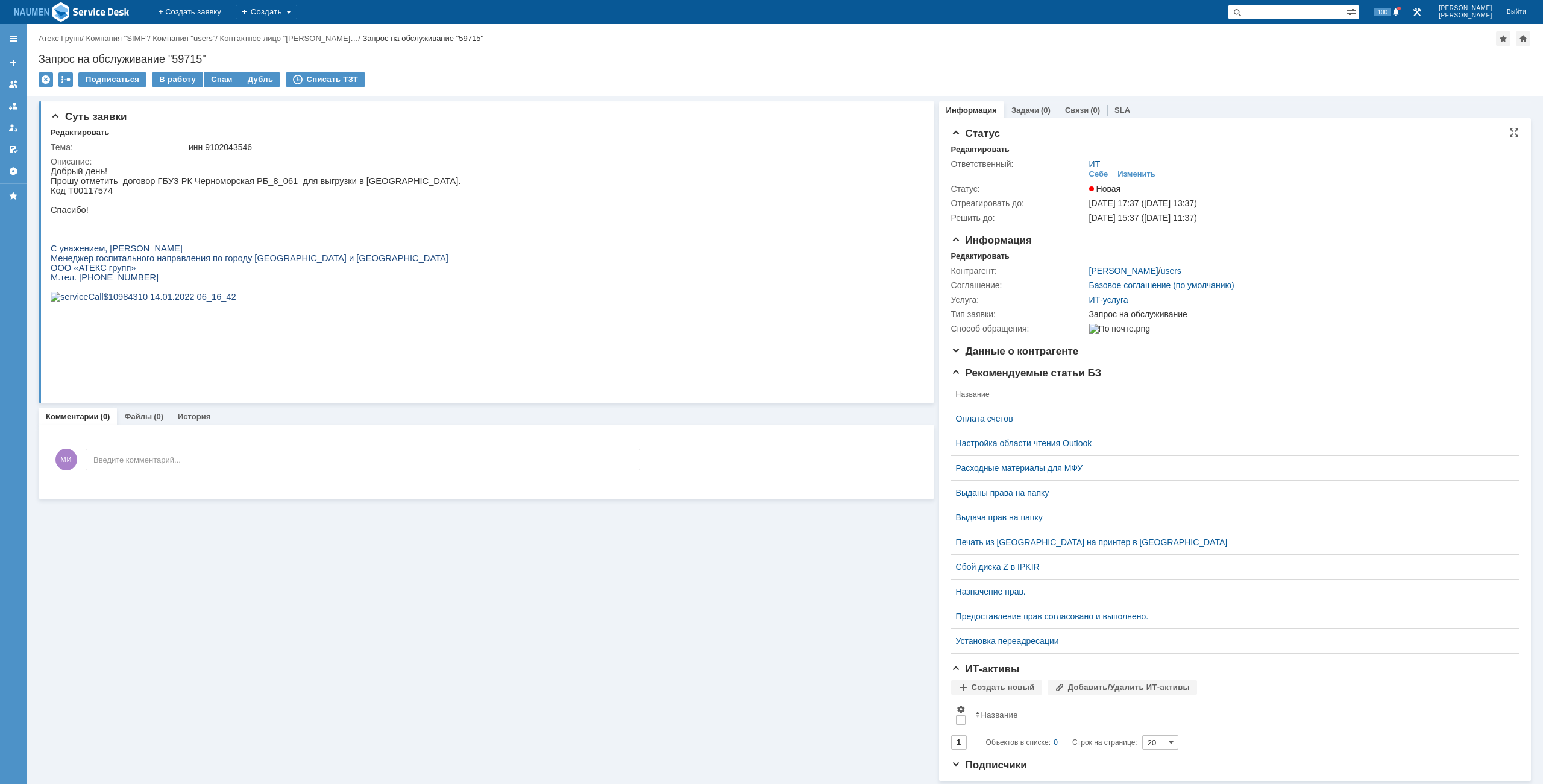
click at [975, 143] on div "Статус Редактировать Ответственный: ИТ Себе Изменить Статус: Новая Отреагироват…" at bounding box center [1235, 181] width 568 height 106
click at [976, 149] on div "Редактировать" at bounding box center [980, 149] width 58 height 10
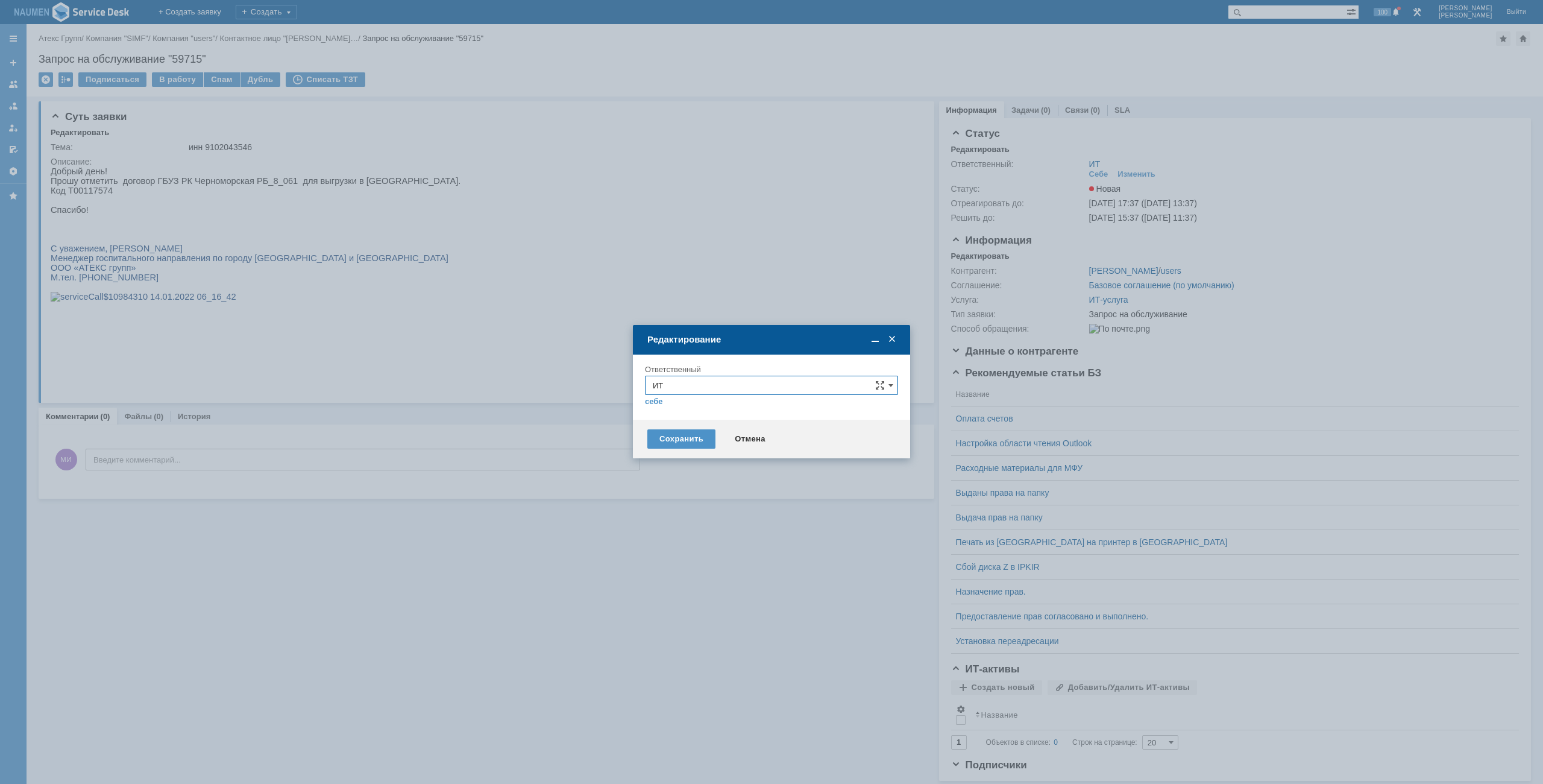
click at [715, 393] on input "ИТ" at bounding box center [772, 385] width 253 height 20
click at [680, 525] on span "АСУ" at bounding box center [772, 527] width 238 height 10
click at [688, 442] on div "Сохранить" at bounding box center [681, 439] width 68 height 20
type input "АСУ"
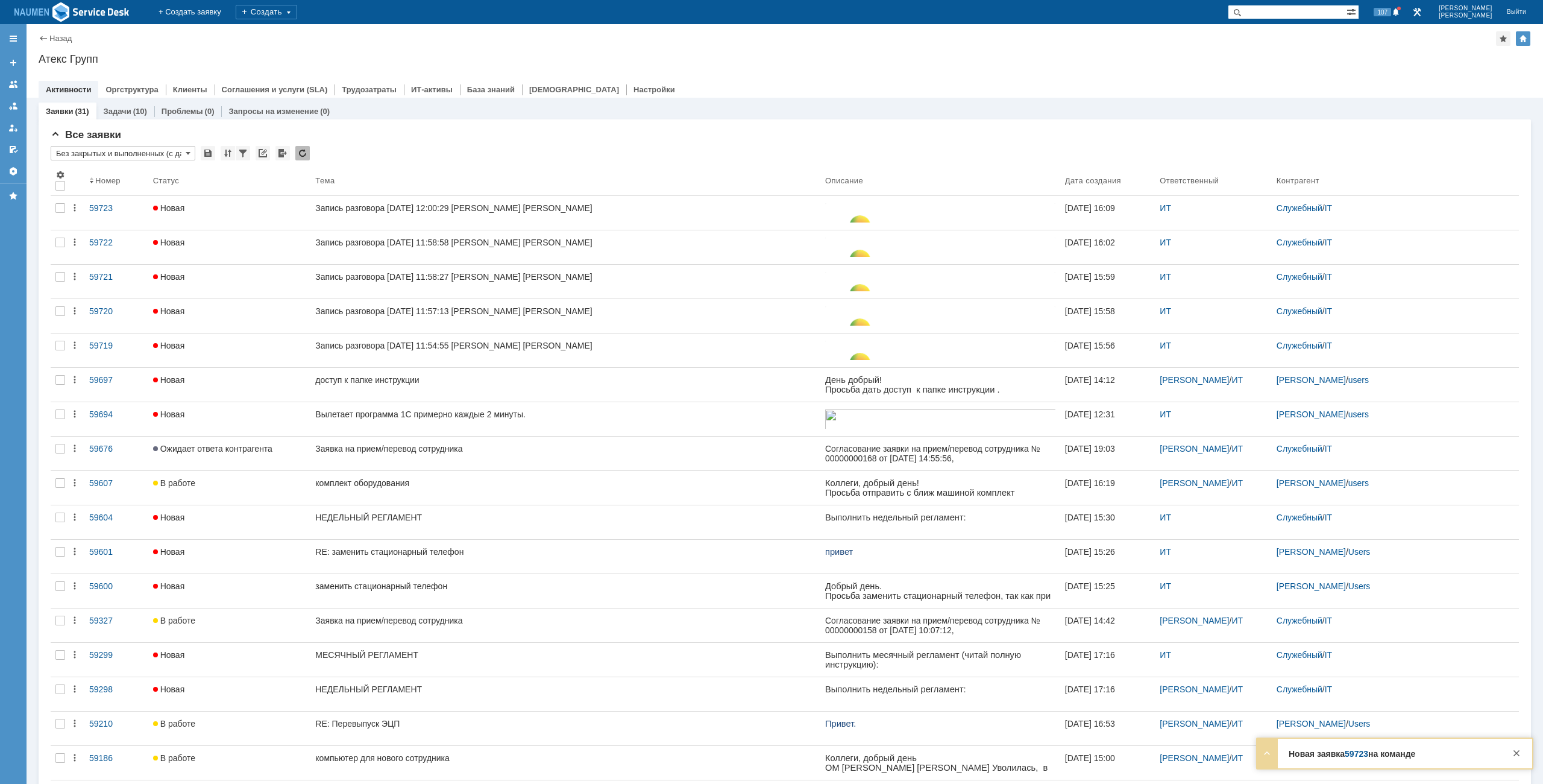
click at [663, 44] on div "Назад | Атекс Групп" at bounding box center [785, 38] width 1493 height 14
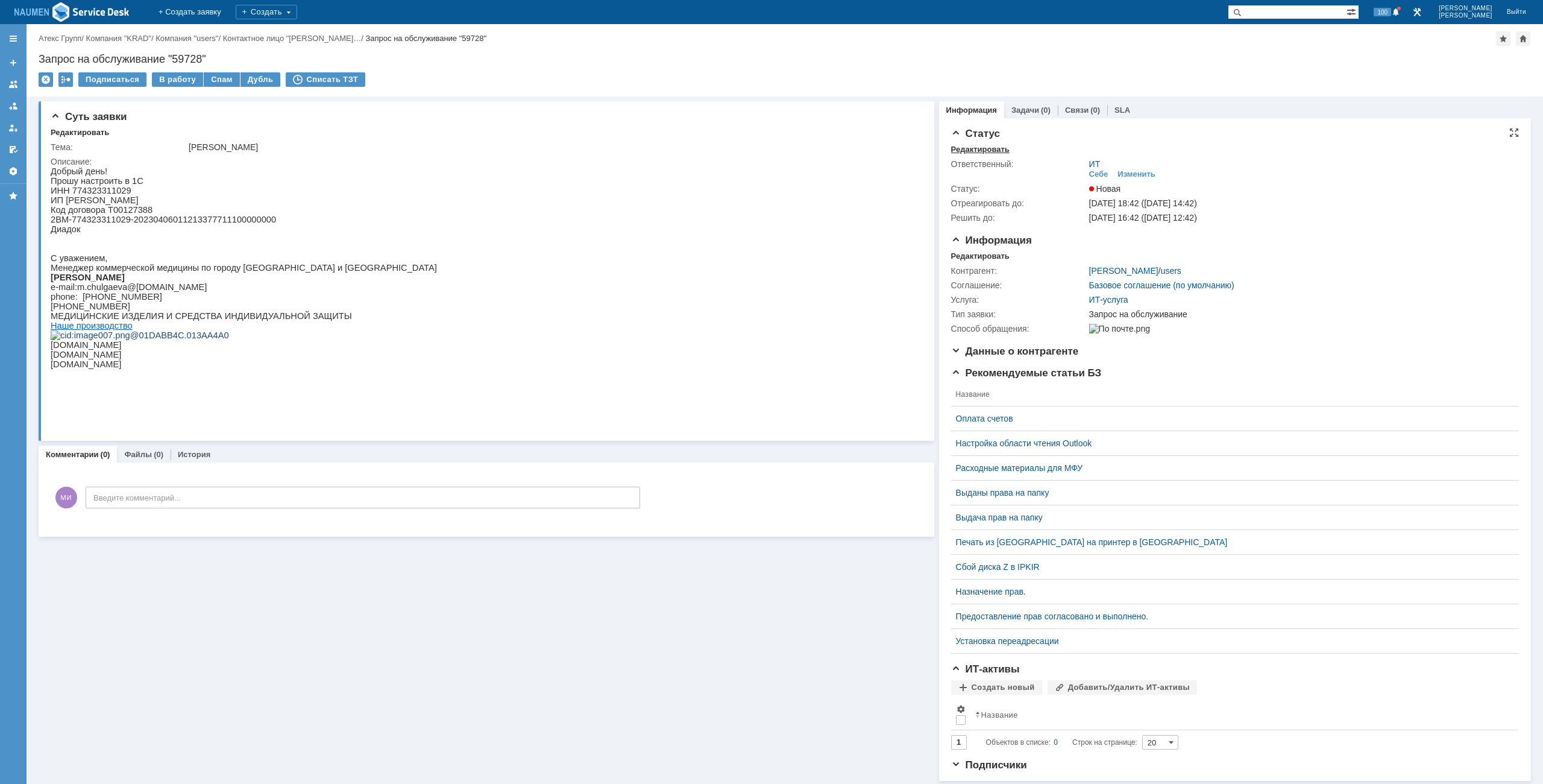
click at [974, 148] on div "Редактировать" at bounding box center [980, 149] width 58 height 10
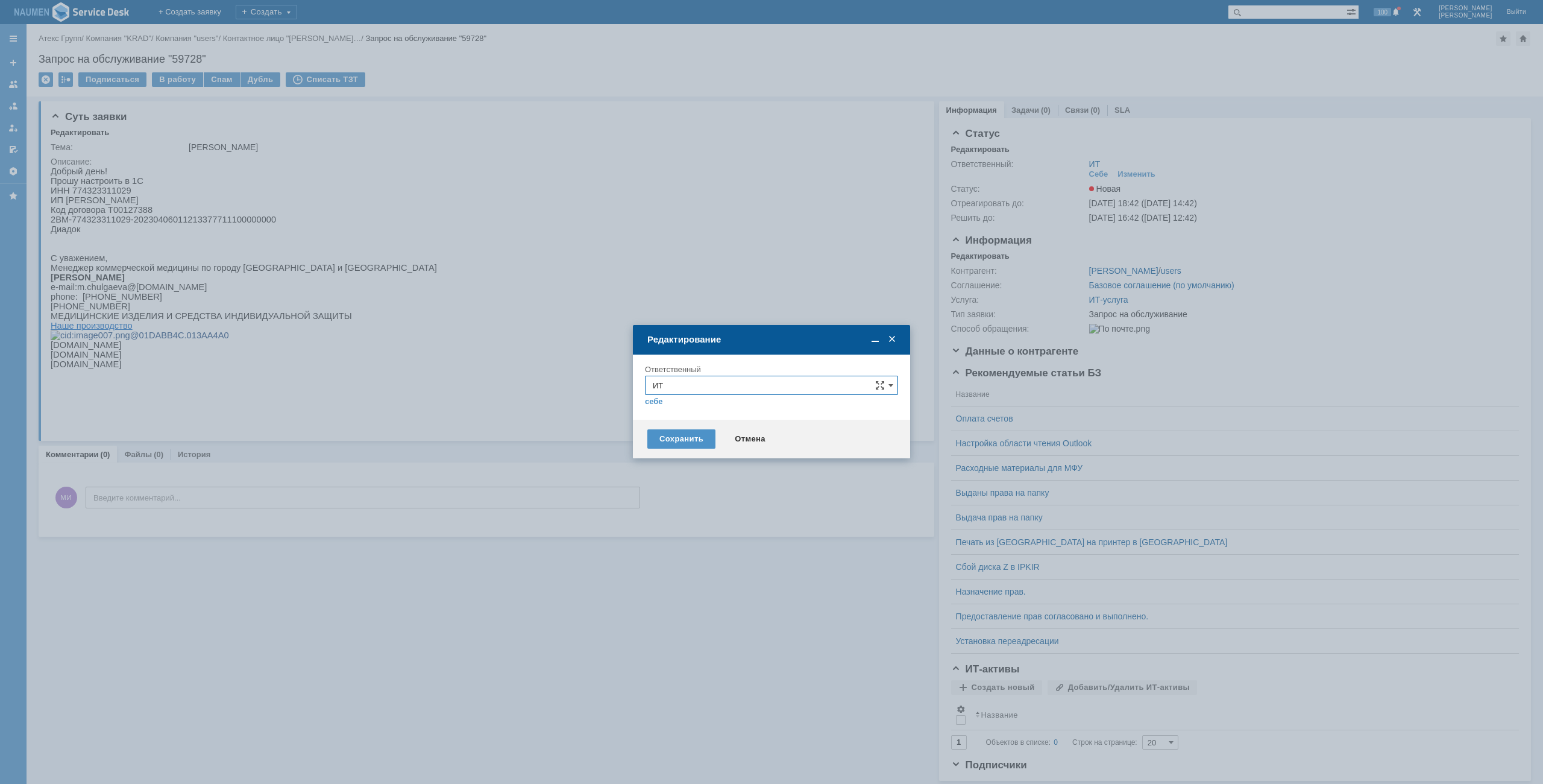
click at [712, 392] on input "ИТ" at bounding box center [772, 385] width 253 height 20
click at [662, 529] on span "АСУ" at bounding box center [772, 527] width 238 height 10
click at [662, 431] on div "Сохранить" at bounding box center [681, 439] width 68 height 20
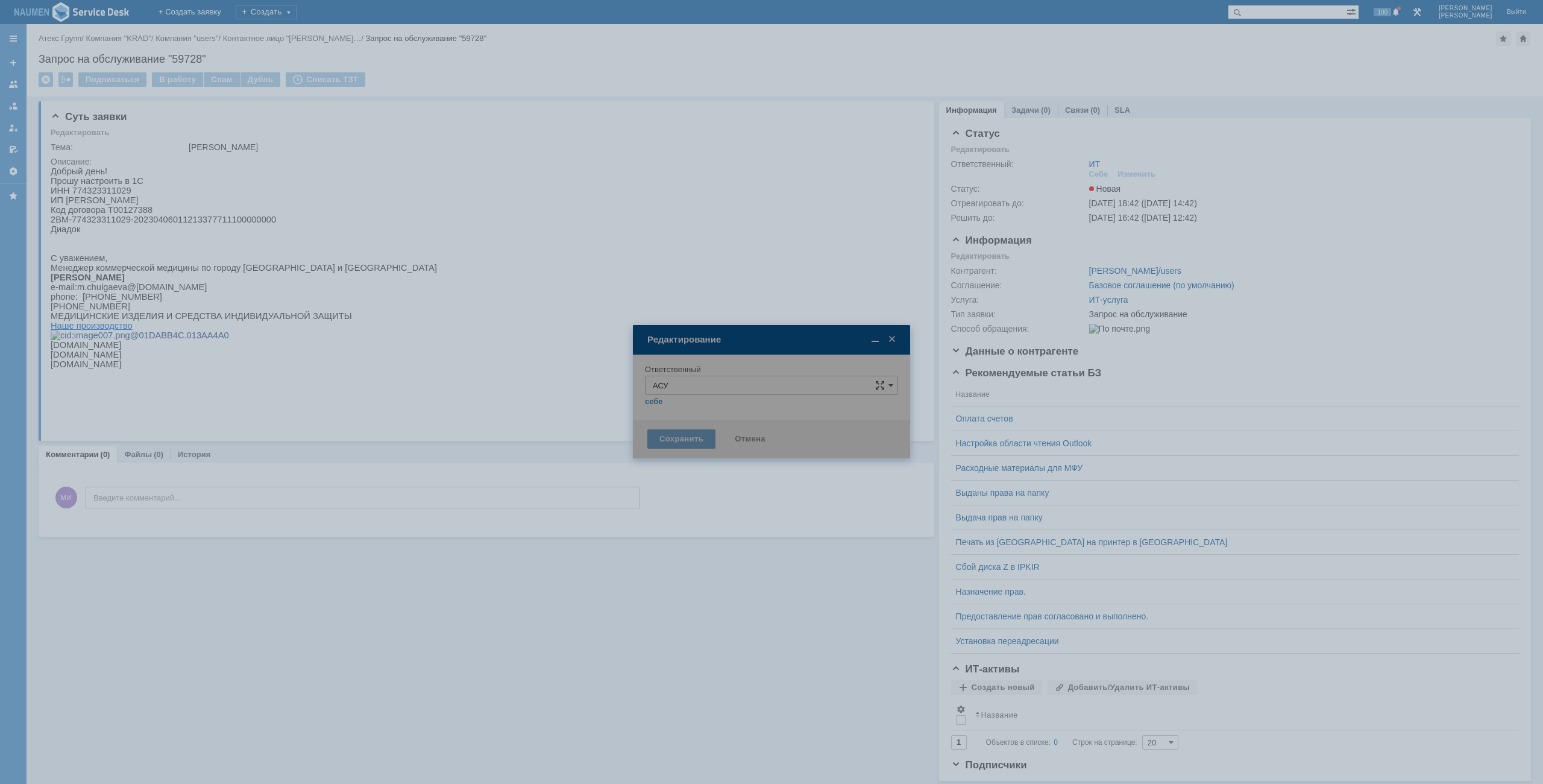
type input "АСУ"
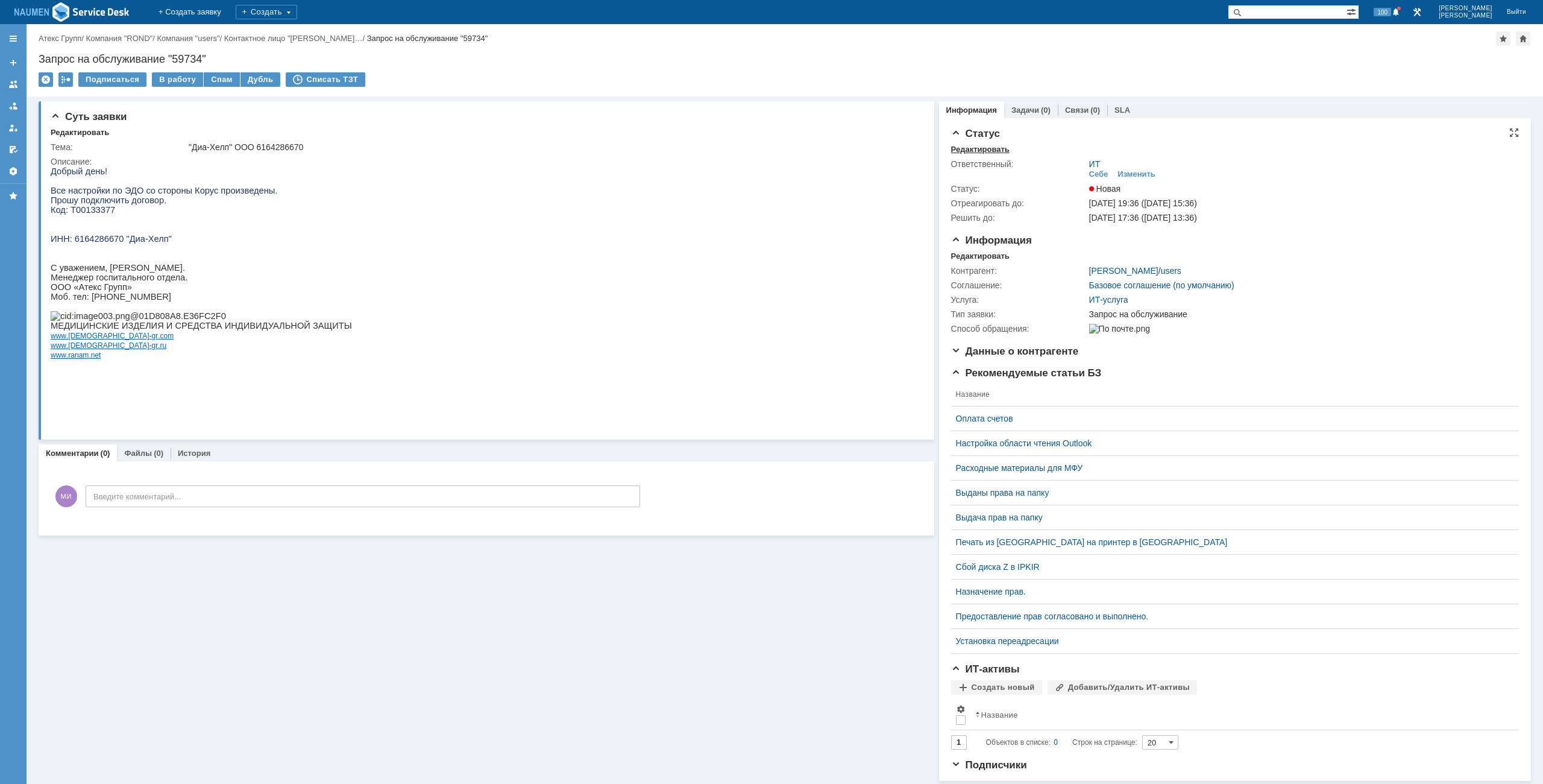
click at [971, 148] on div "Редактировать" at bounding box center [980, 149] width 58 height 10
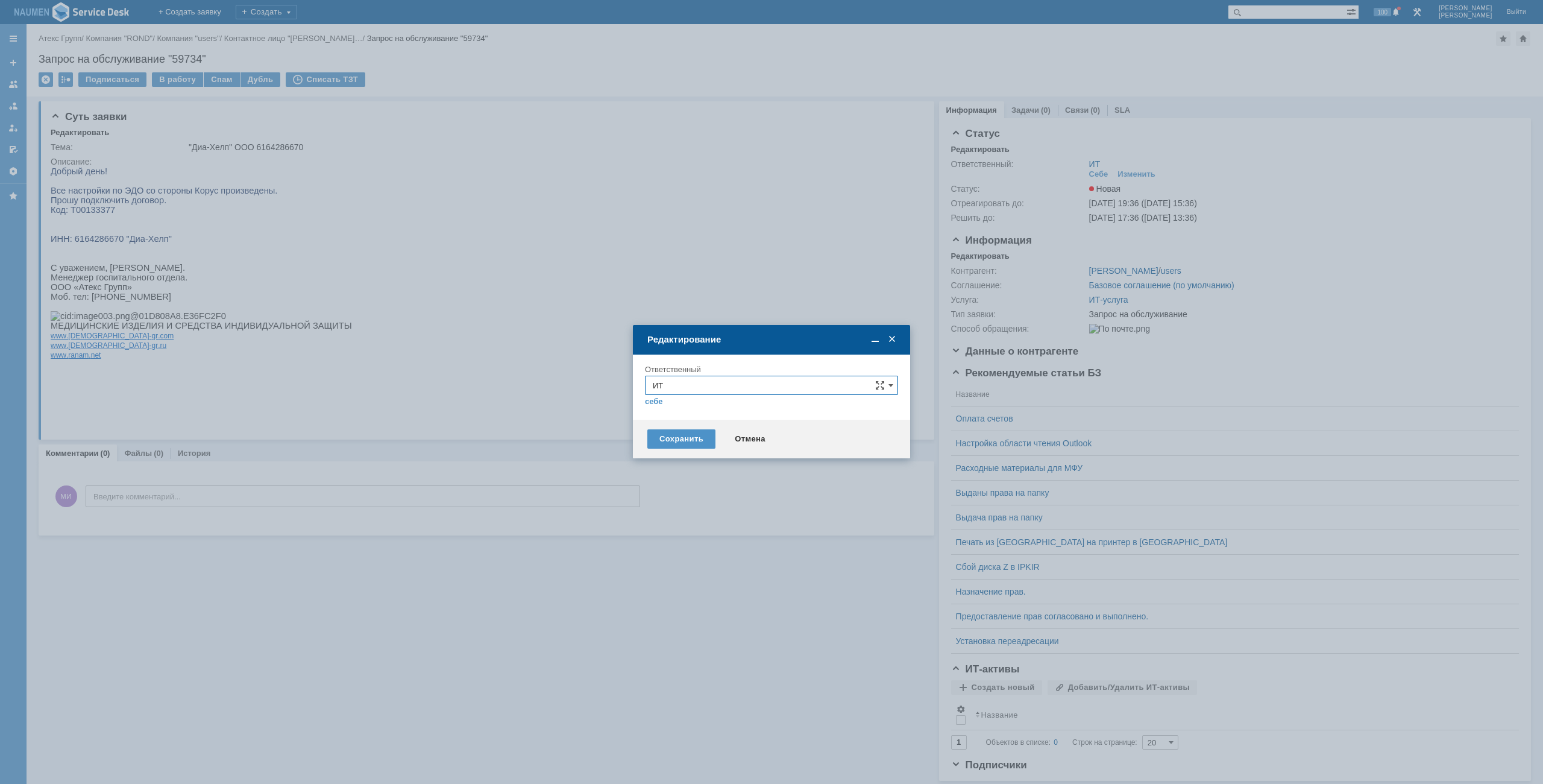
click at [680, 386] on input "ИТ" at bounding box center [772, 385] width 253 height 20
click at [678, 521] on div "АСУ" at bounding box center [772, 527] width 252 height 20
type input "АСУ"
click at [673, 438] on div "Сохранить" at bounding box center [681, 439] width 68 height 20
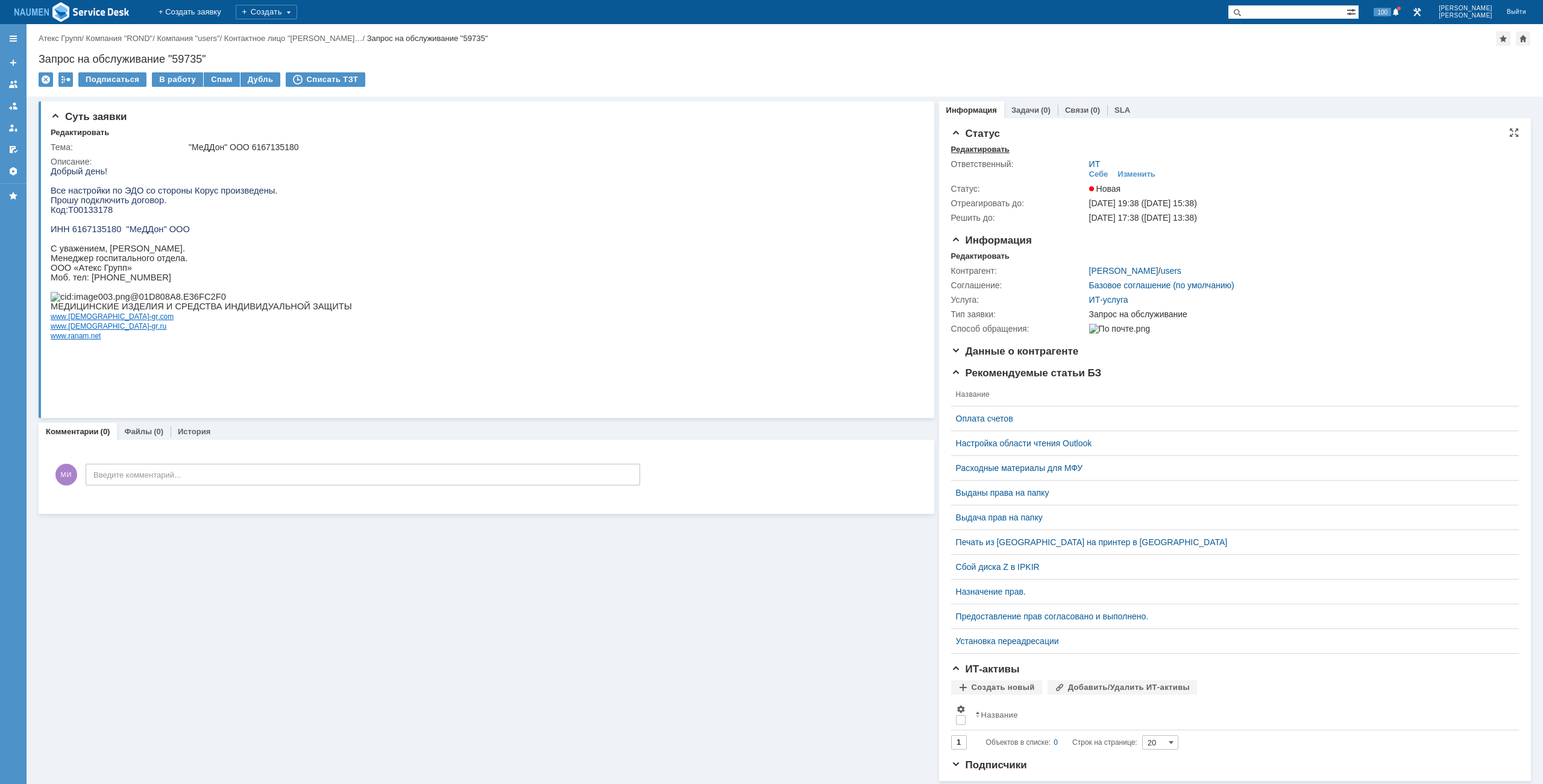
click at [973, 149] on div "Редактировать" at bounding box center [980, 149] width 58 height 10
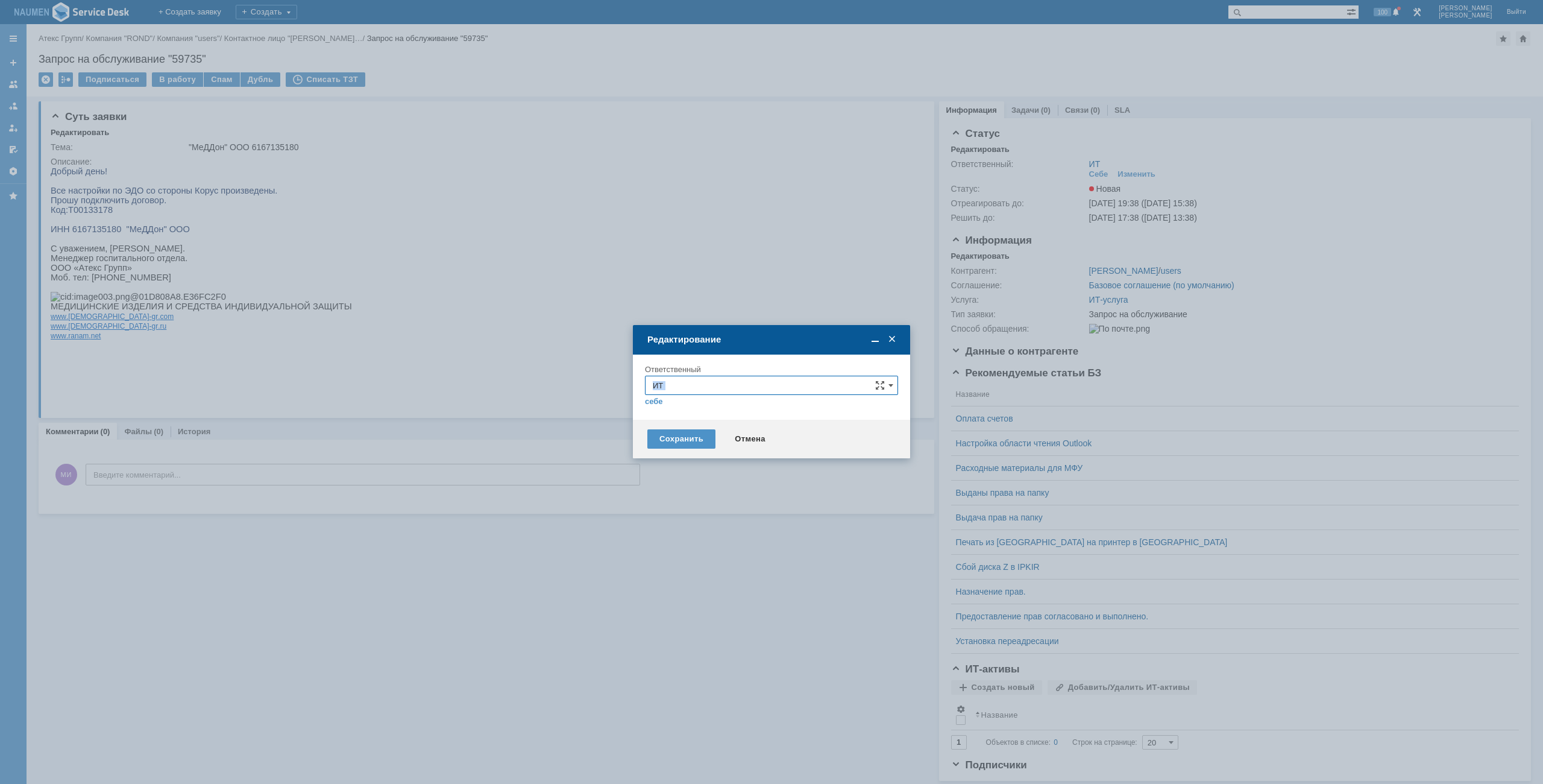
click at [721, 394] on div "ИТ себе своей команде" at bounding box center [772, 391] width 253 height 30
click at [700, 387] on input "ИТ" at bounding box center [772, 385] width 253 height 20
click at [684, 519] on div "АСУ" at bounding box center [772, 527] width 252 height 20
click at [684, 434] on div "Сохранить" at bounding box center [681, 439] width 68 height 20
type input "АСУ"
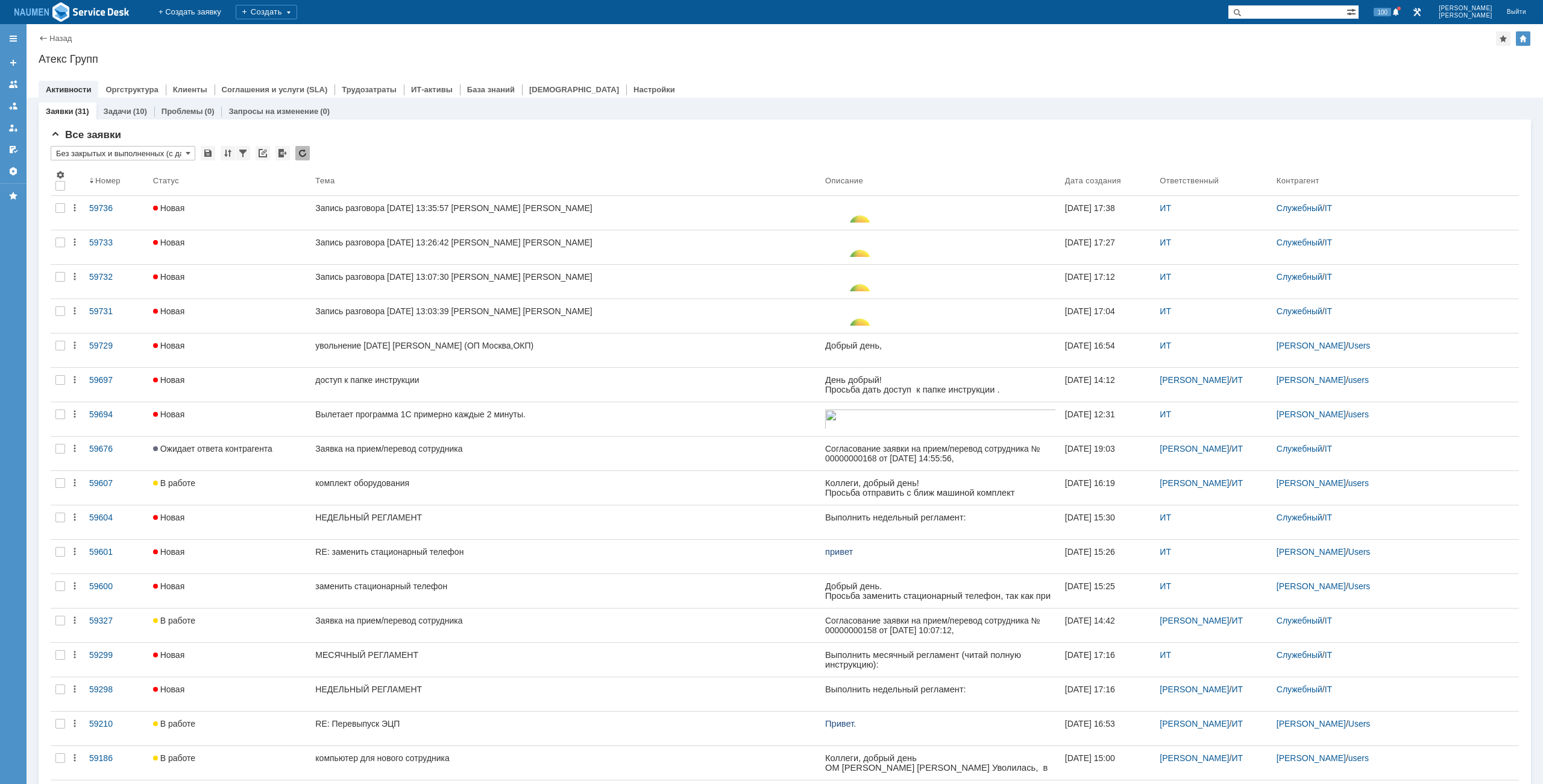
click at [1024, 72] on div at bounding box center [785, 77] width 1493 height 10
